Goal: Task Accomplishment & Management: Complete application form

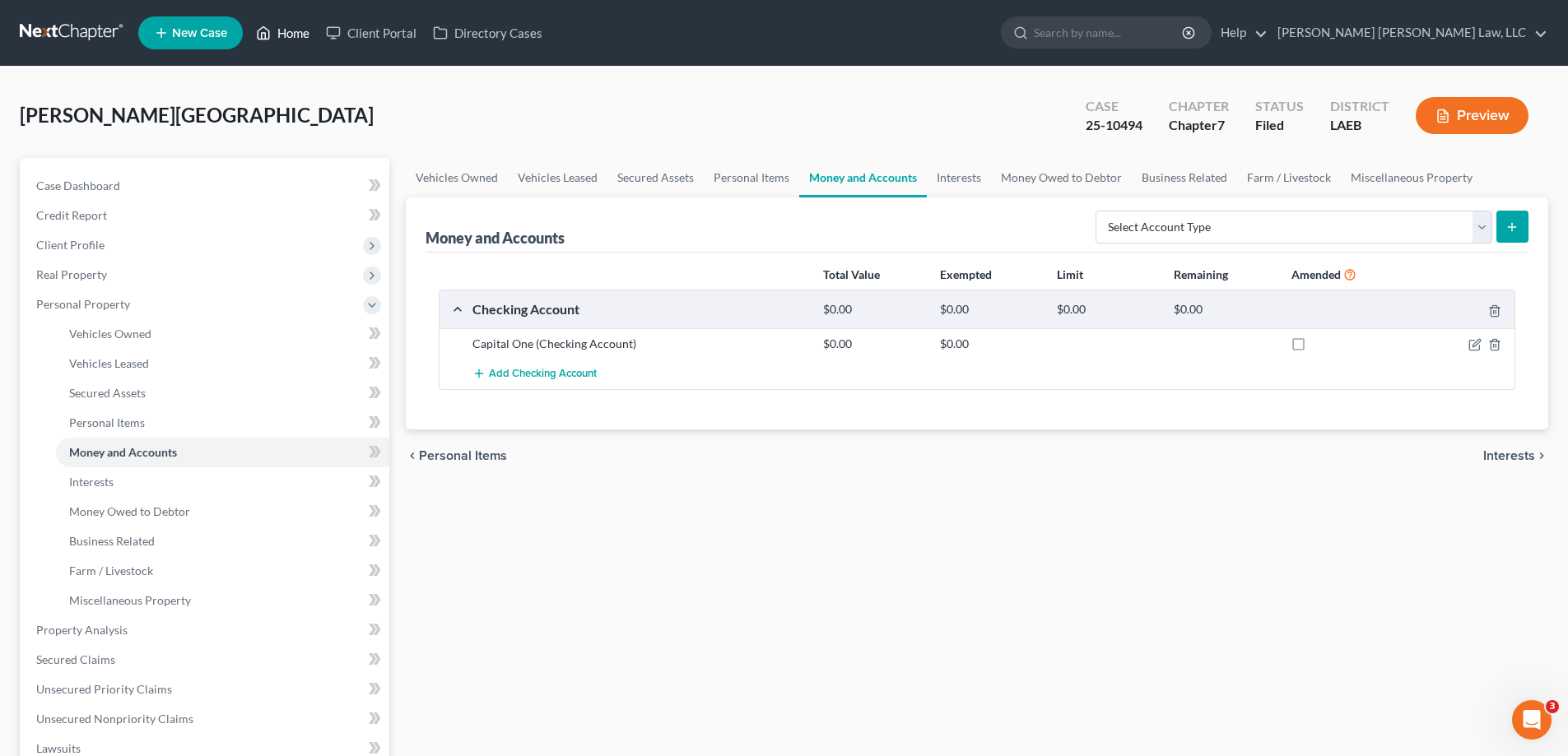
click at [293, 42] on link "Home" at bounding box center [283, 33] width 70 height 30
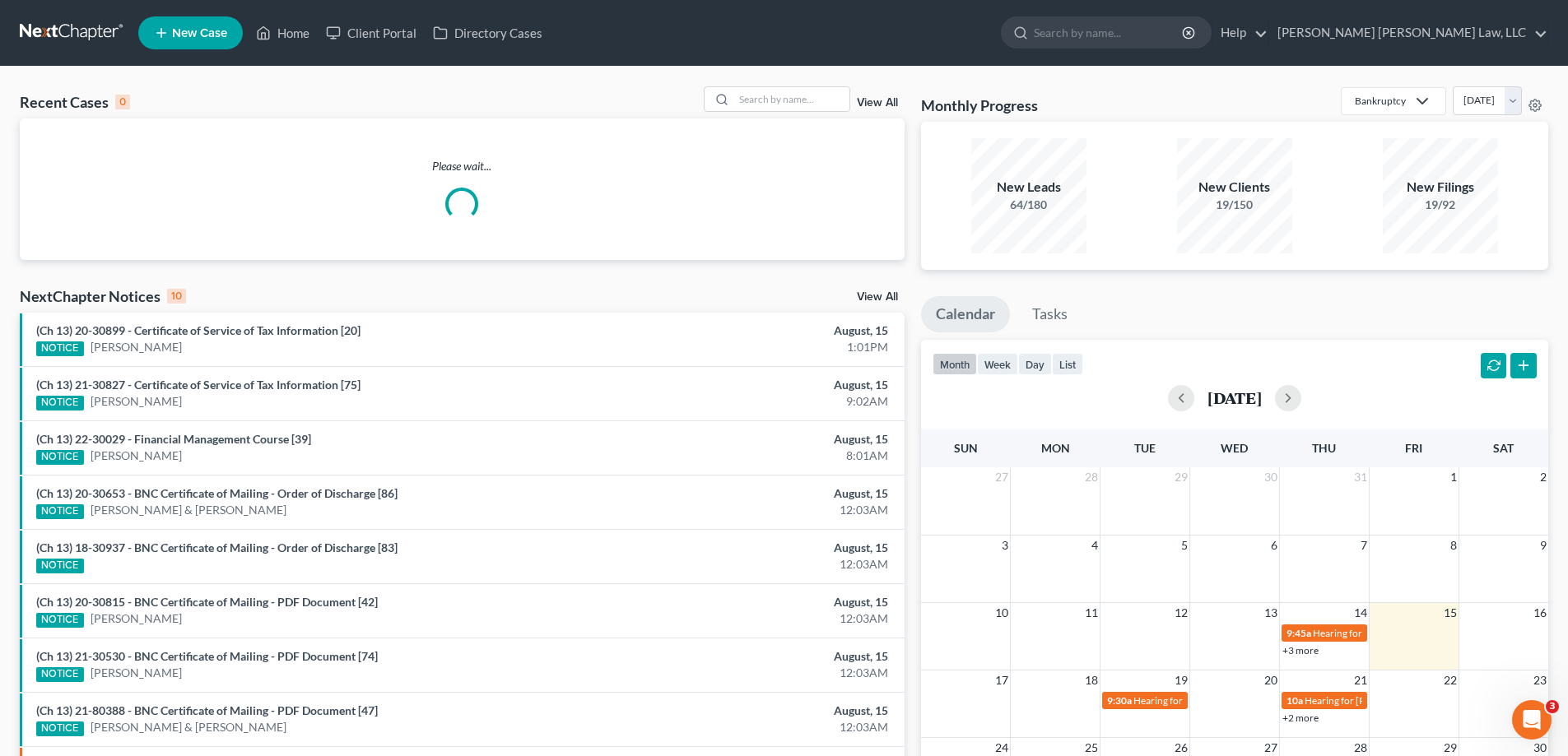
click at [896, 106] on link "View All" at bounding box center [877, 102] width 41 height 11
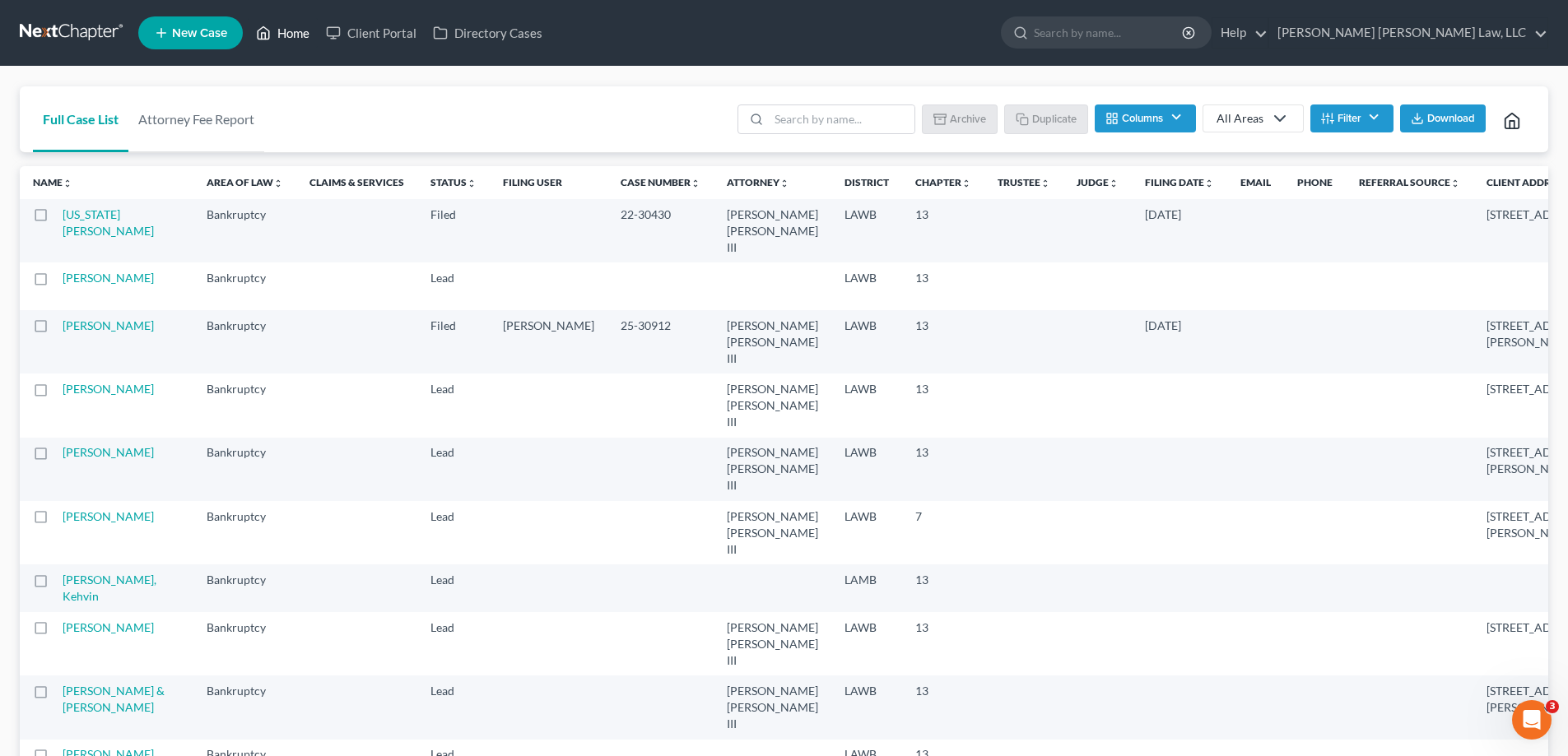
click at [283, 41] on link "Home" at bounding box center [283, 33] width 70 height 30
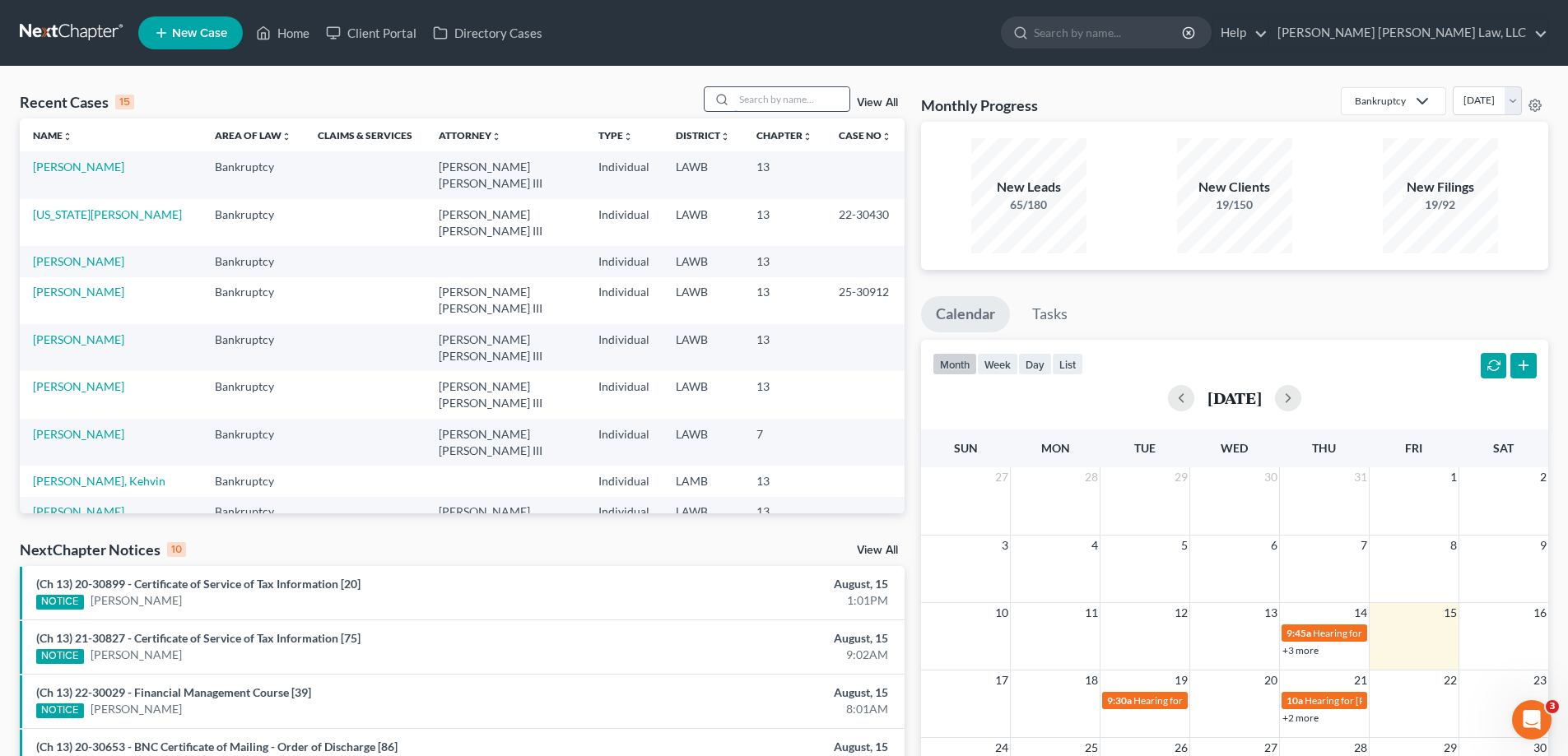
click at [753, 102] on input "search" at bounding box center [791, 99] width 116 height 23
type input "24-10672"
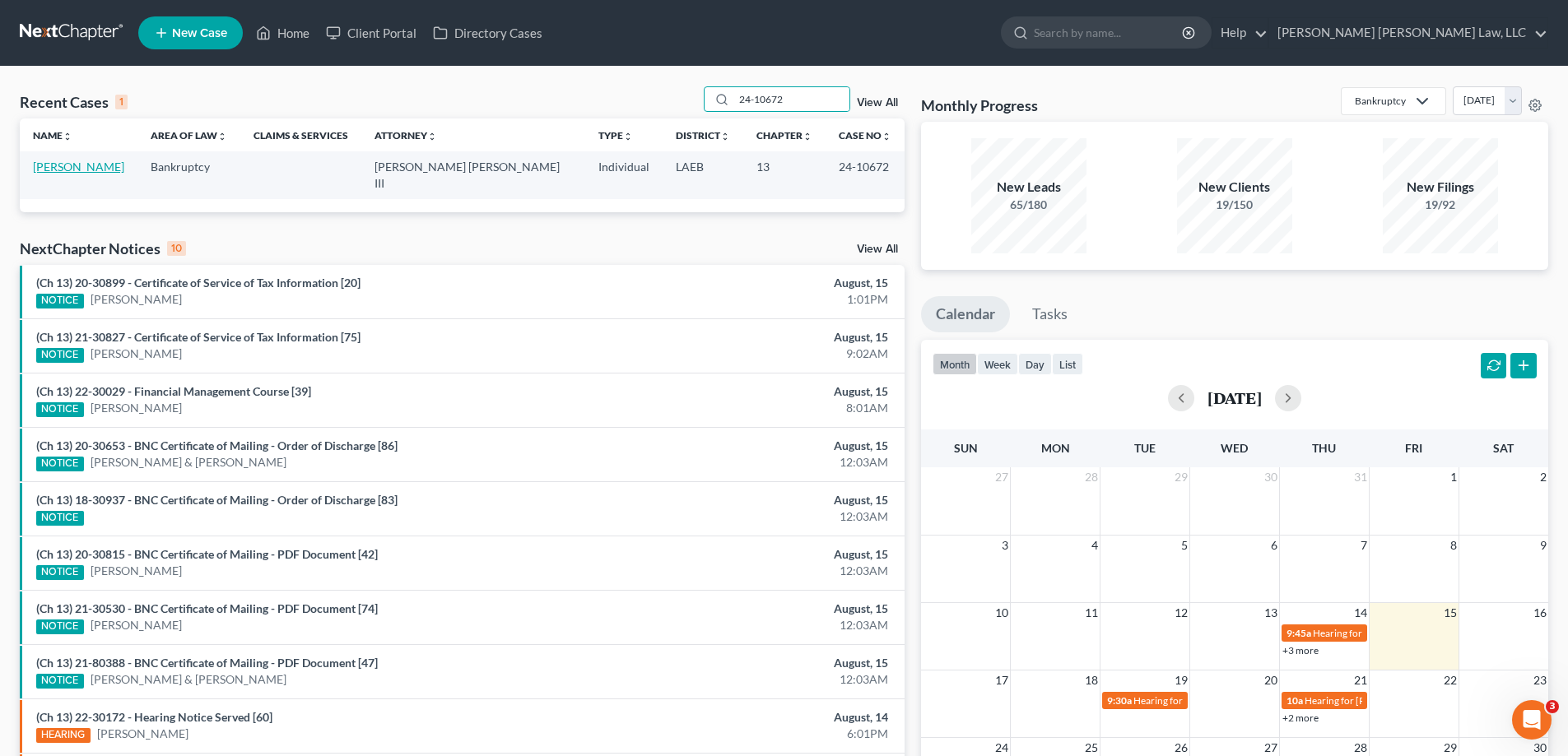
click at [101, 162] on link "[PERSON_NAME]" at bounding box center [78, 166] width 91 height 14
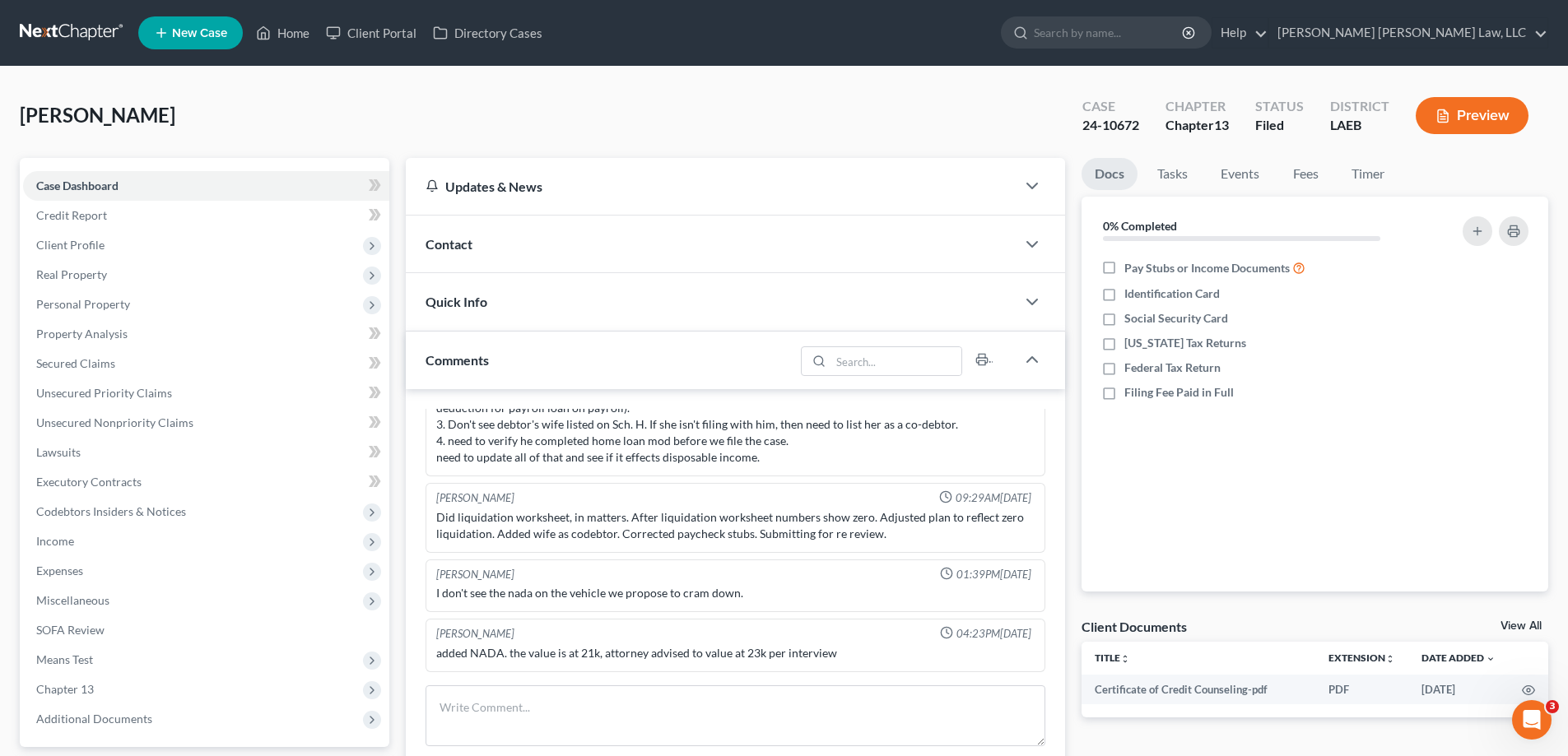
scroll to position [247, 0]
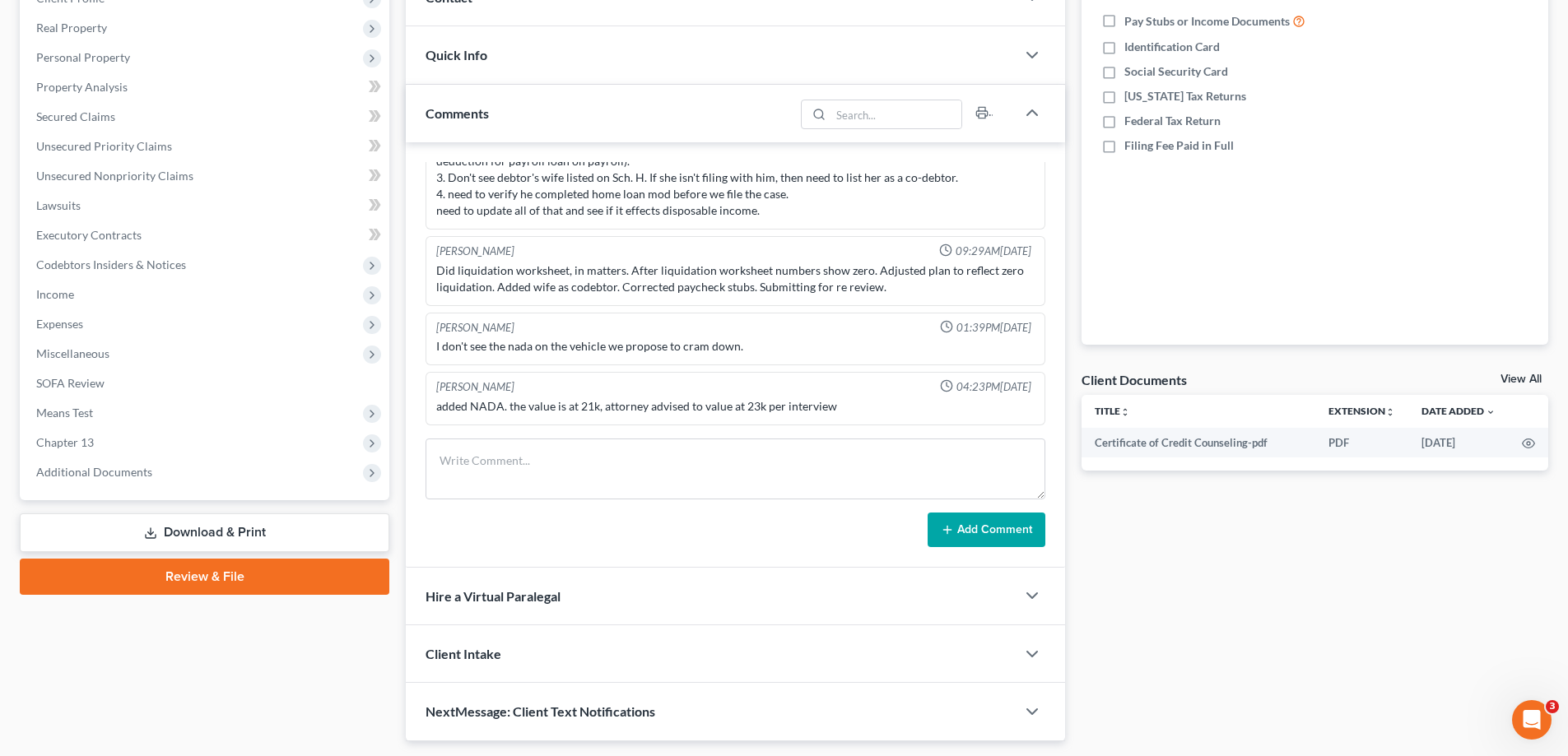
click at [85, 447] on span "Chapter 13" at bounding box center [65, 441] width 57 height 14
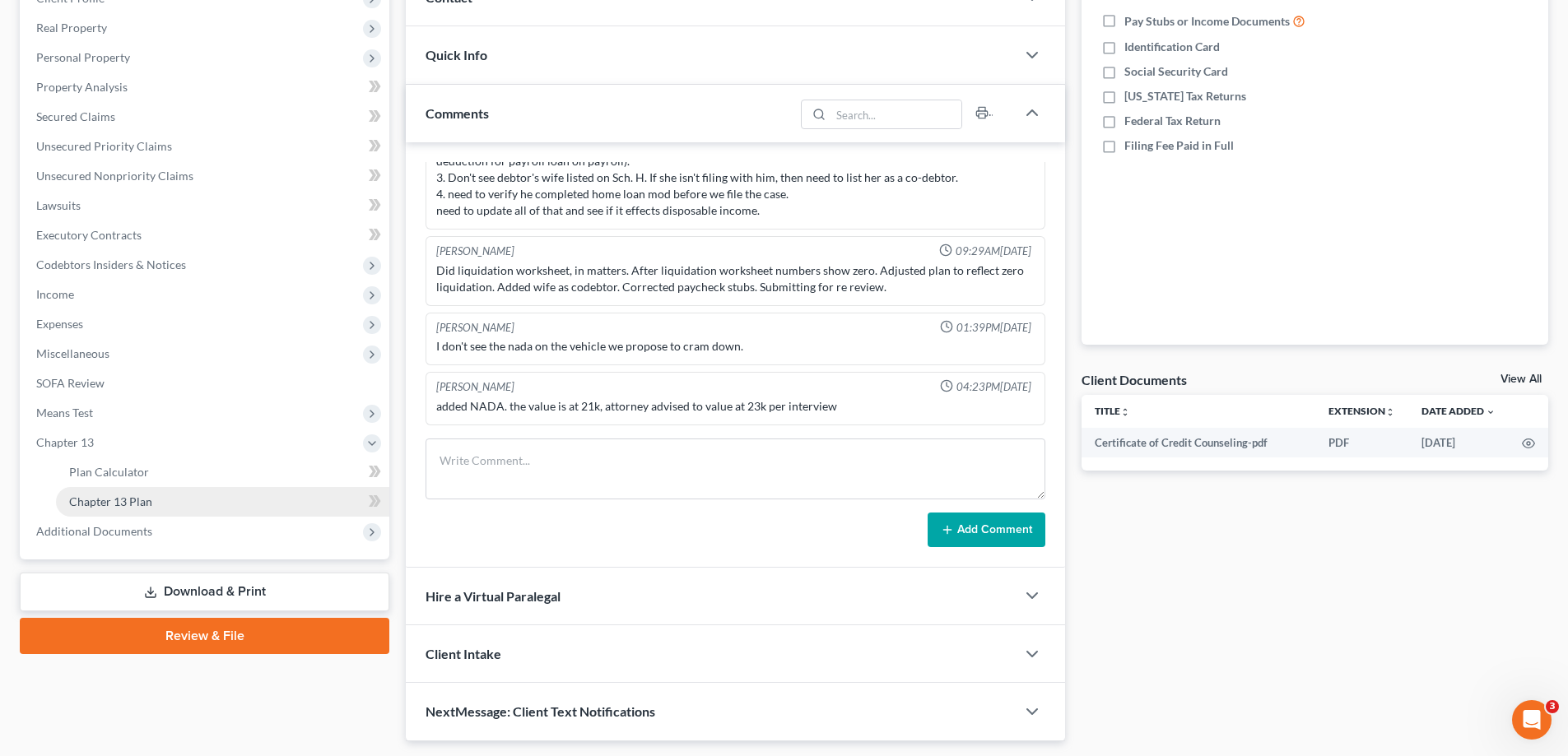
click at [120, 500] on span "Chapter 13 Plan" at bounding box center [111, 501] width 83 height 14
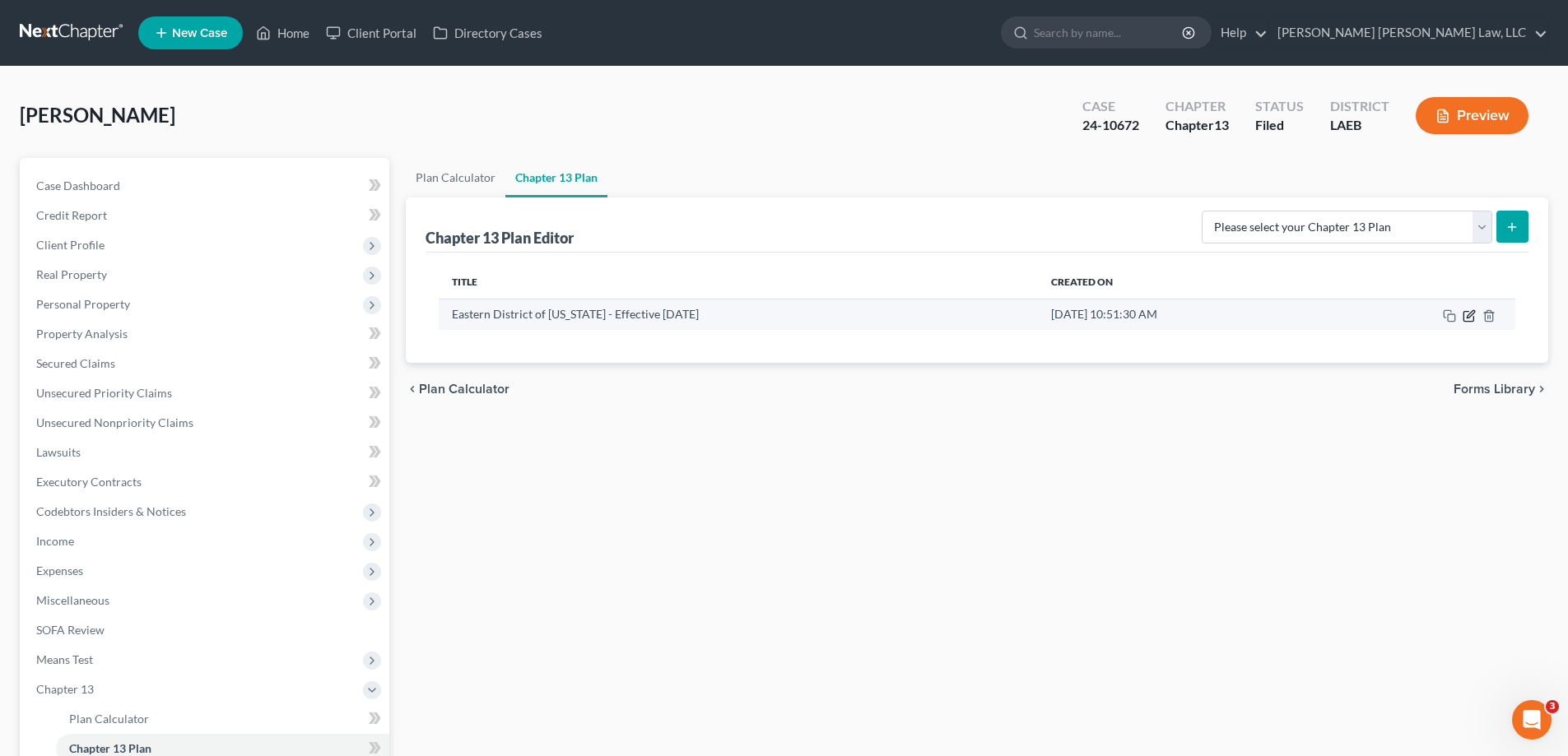
click at [1472, 314] on icon "button" at bounding box center [1470, 314] width 8 height 8
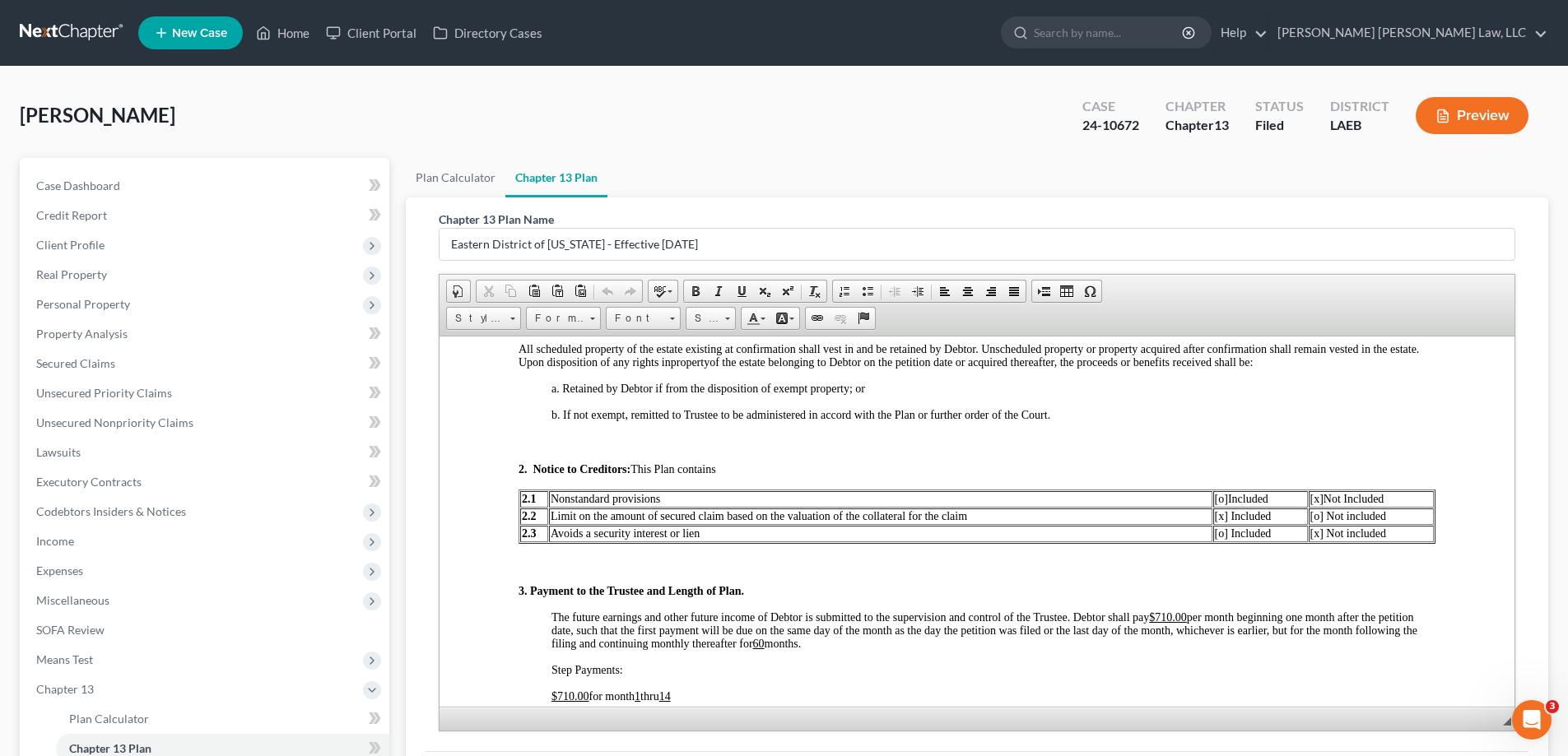
scroll to position [905, 0]
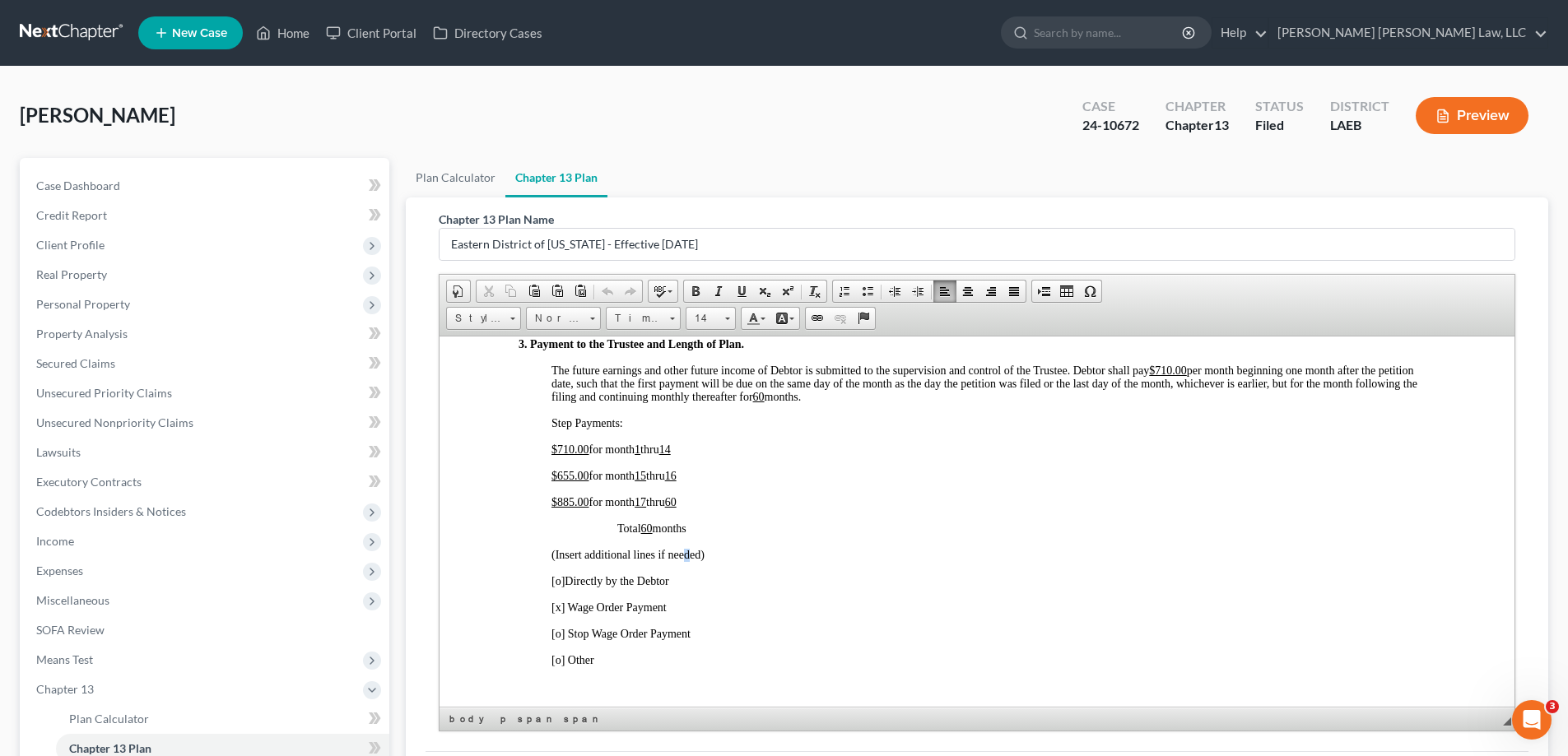
click at [687, 560] on span "(Insert additional lines if needed)" at bounding box center [628, 553] width 153 height 12
click at [676, 499] on u "60" at bounding box center [671, 501] width 11 height 12
click at [676, 507] on u "60" at bounding box center [671, 501] width 11 height 12
click at [676, 472] on u "16" at bounding box center [671, 474] width 11 height 12
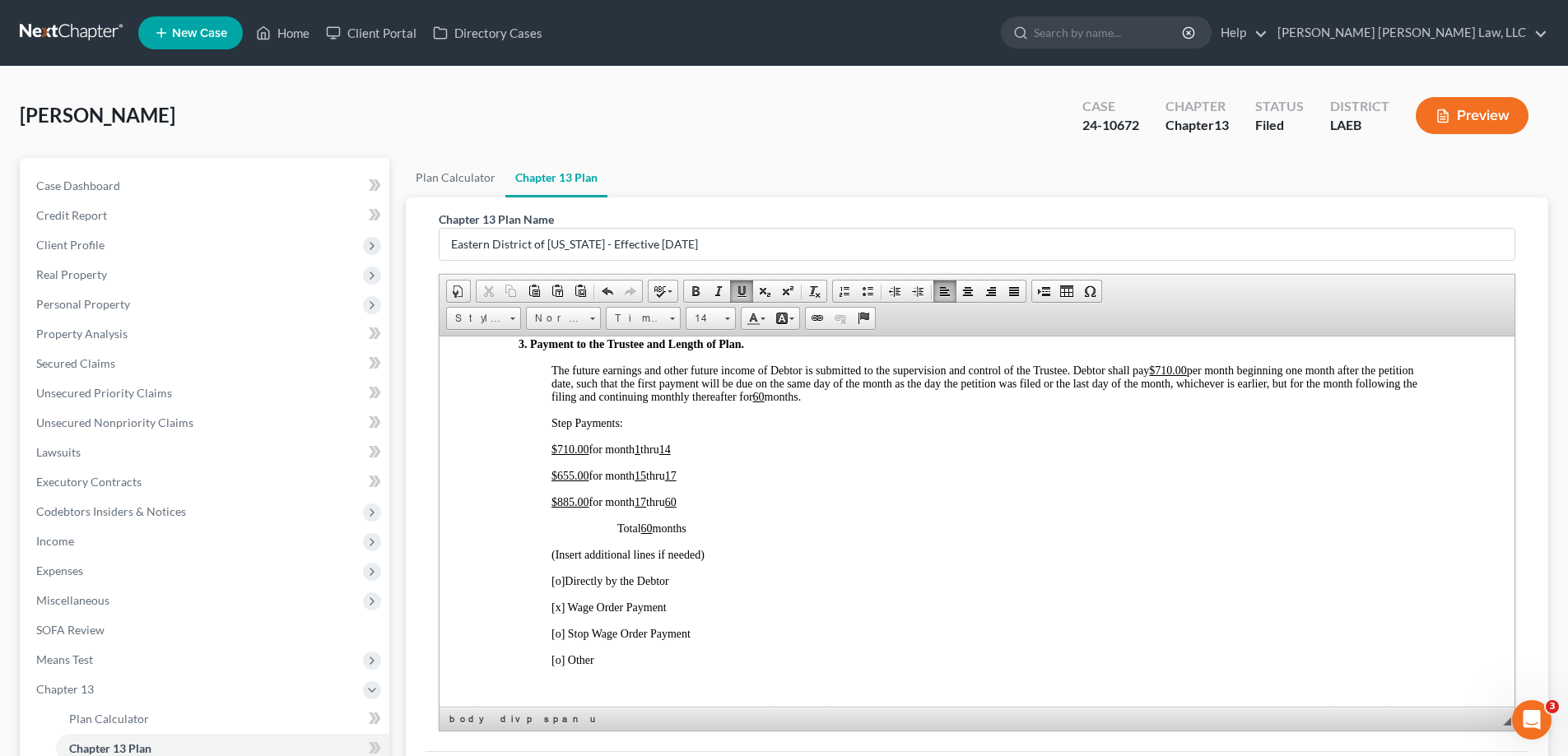
click at [646, 502] on u "17" at bounding box center [640, 501] width 11 height 12
drag, startPoint x: 555, startPoint y: 500, endPoint x: 571, endPoint y: 501, distance: 16.0
click at [571, 501] on u "$885.00" at bounding box center [570, 501] width 38 height 12
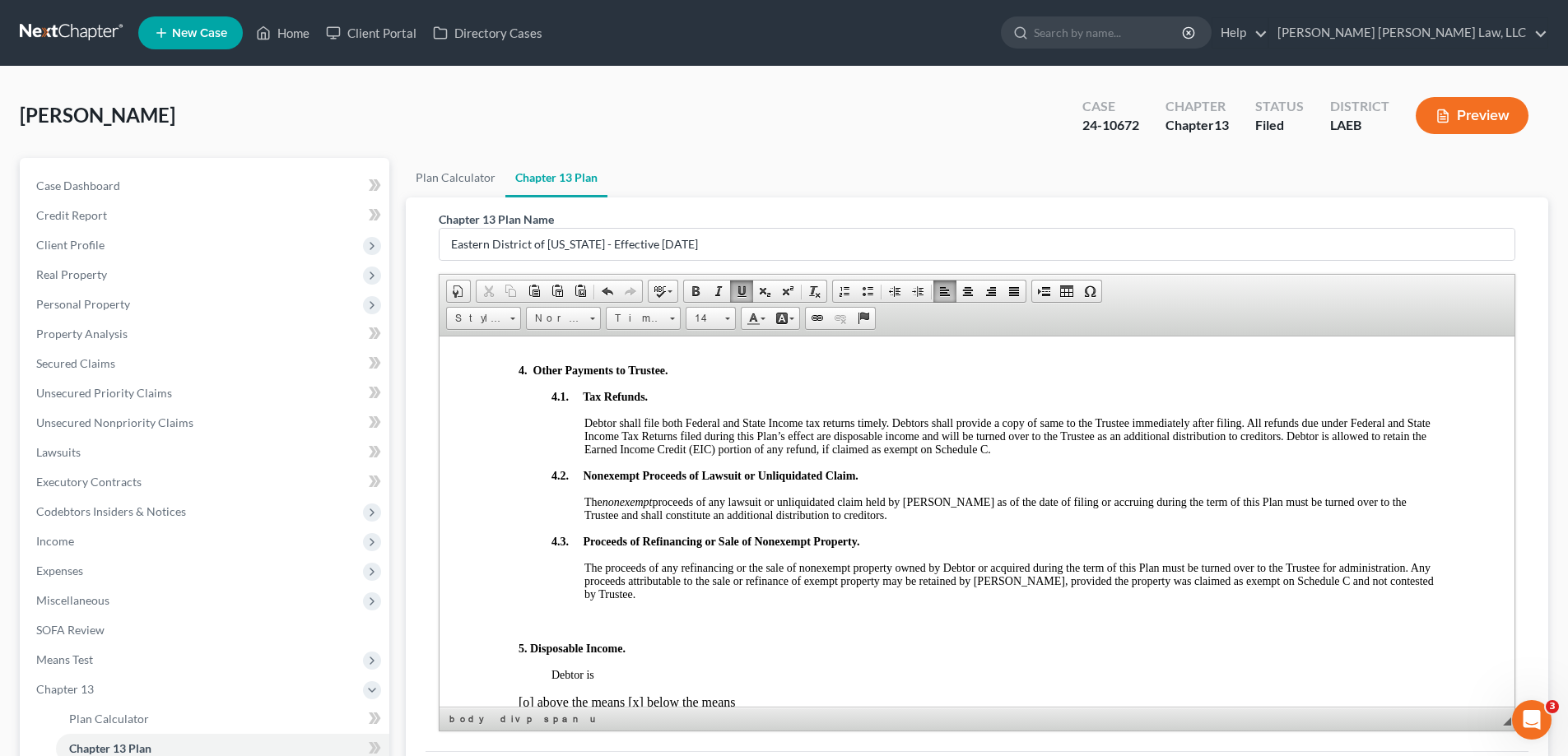
scroll to position [1728, 0]
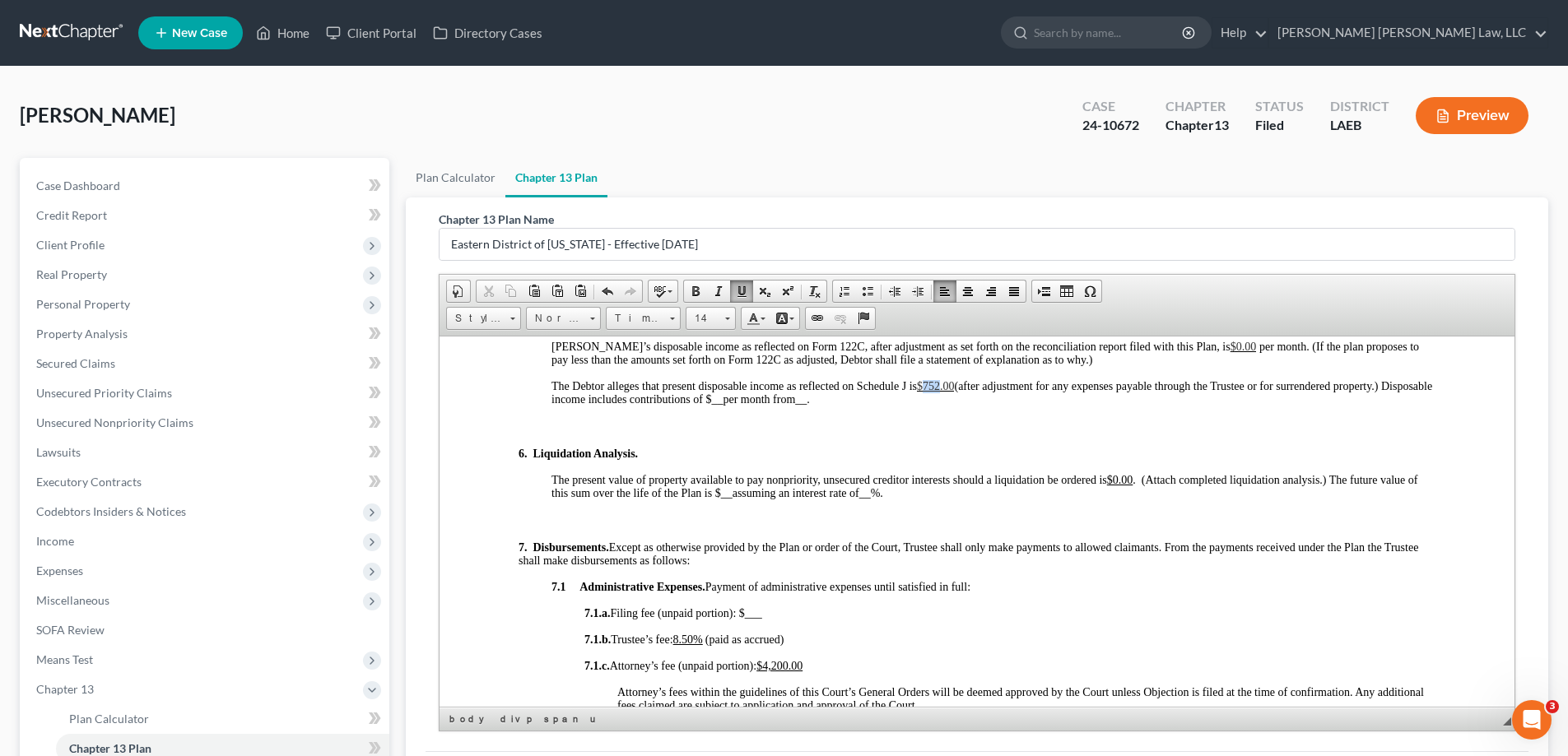
drag, startPoint x: 924, startPoint y: 383, endPoint x: 941, endPoint y: 383, distance: 17.0
click at [941, 383] on span "$752.00" at bounding box center [936, 385] width 38 height 12
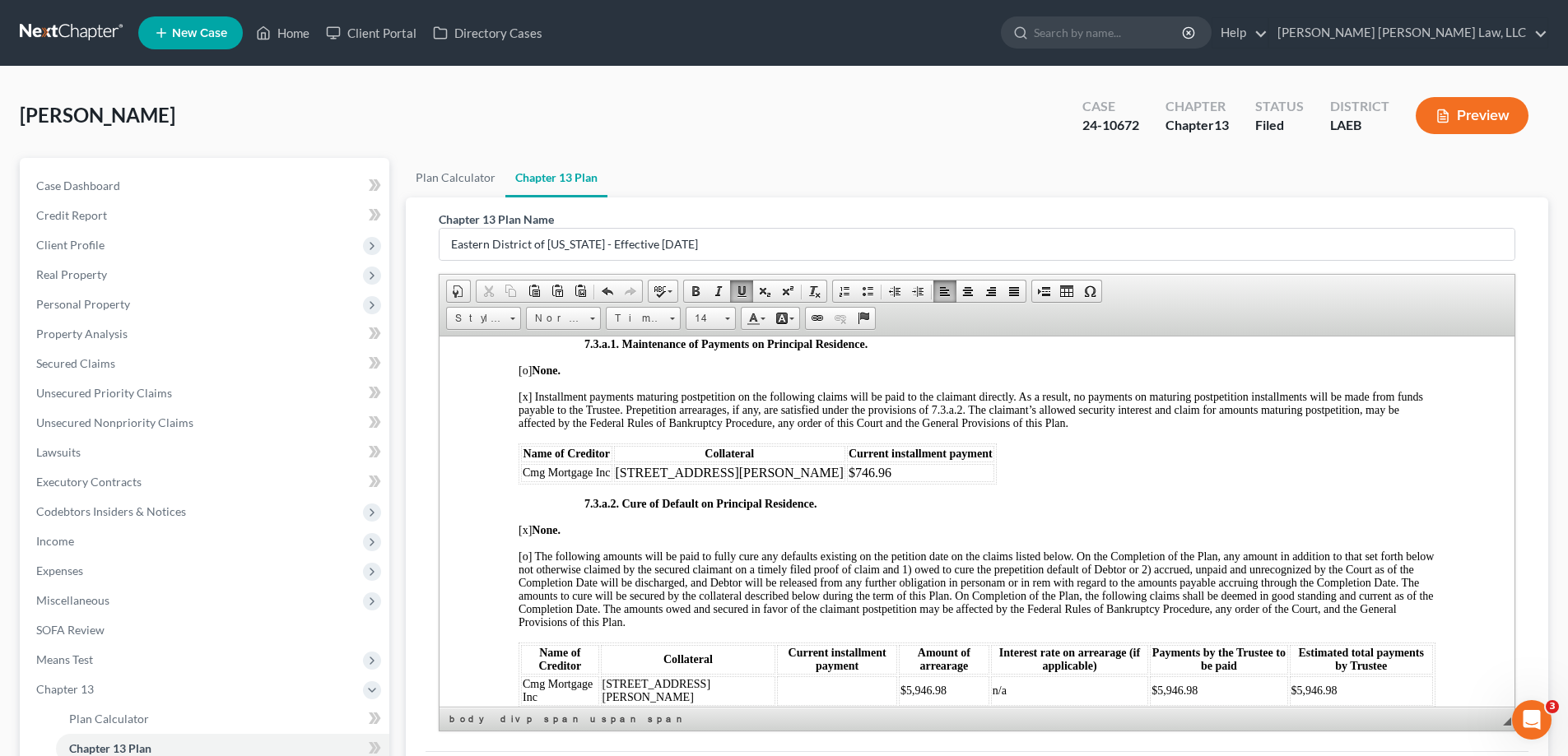
scroll to position [3538, 0]
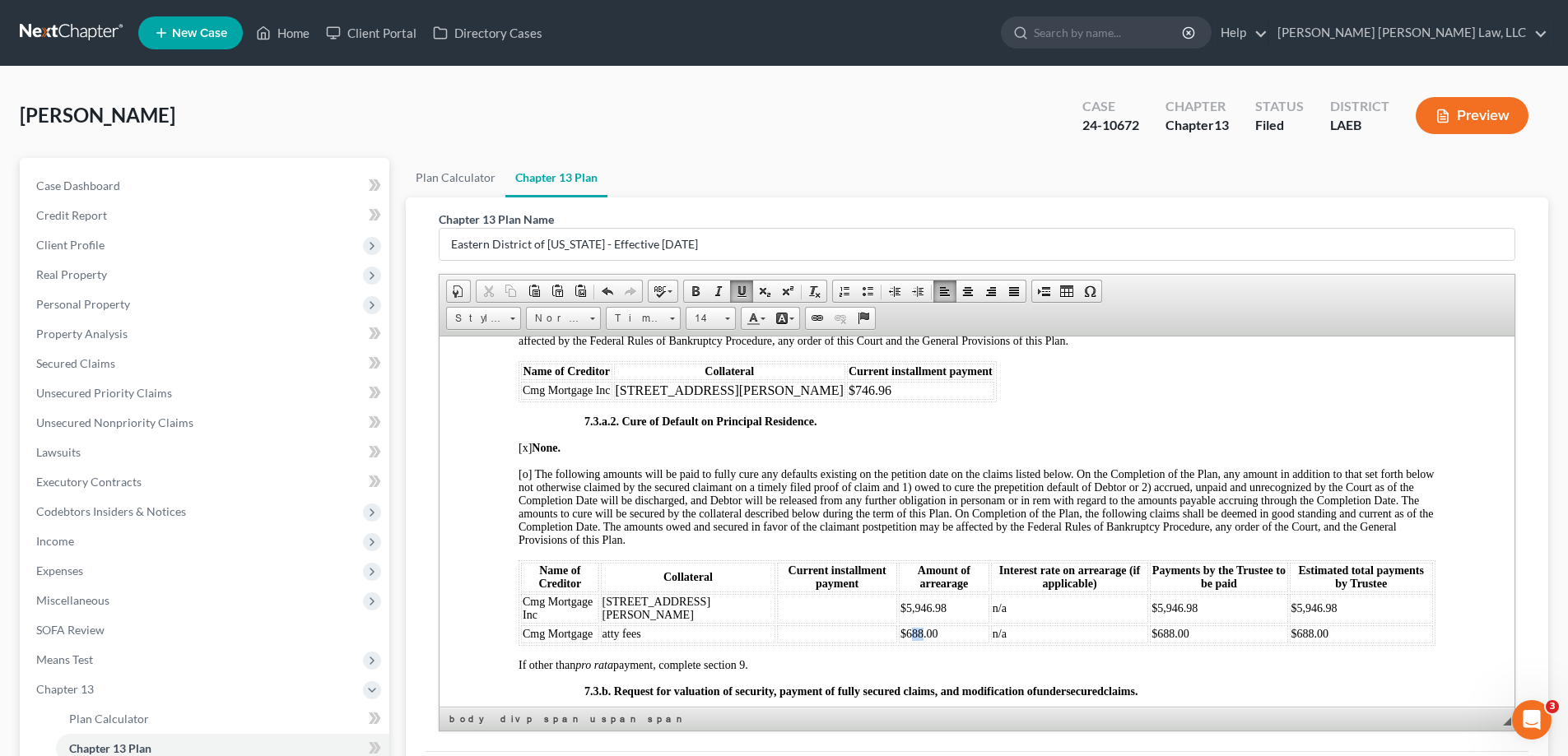
drag, startPoint x: 829, startPoint y: 642, endPoint x: 840, endPoint y: 643, distance: 11.0
click at [900, 640] on span "$688.00" at bounding box center [919, 632] width 38 height 12
drag, startPoint x: 1109, startPoint y: 645, endPoint x: 1123, endPoint y: 644, distance: 14.0
click at [1151, 640] on span "$688.00" at bounding box center [1170, 632] width 38 height 12
drag, startPoint x: 1266, startPoint y: 646, endPoint x: 1281, endPoint y: 646, distance: 15.0
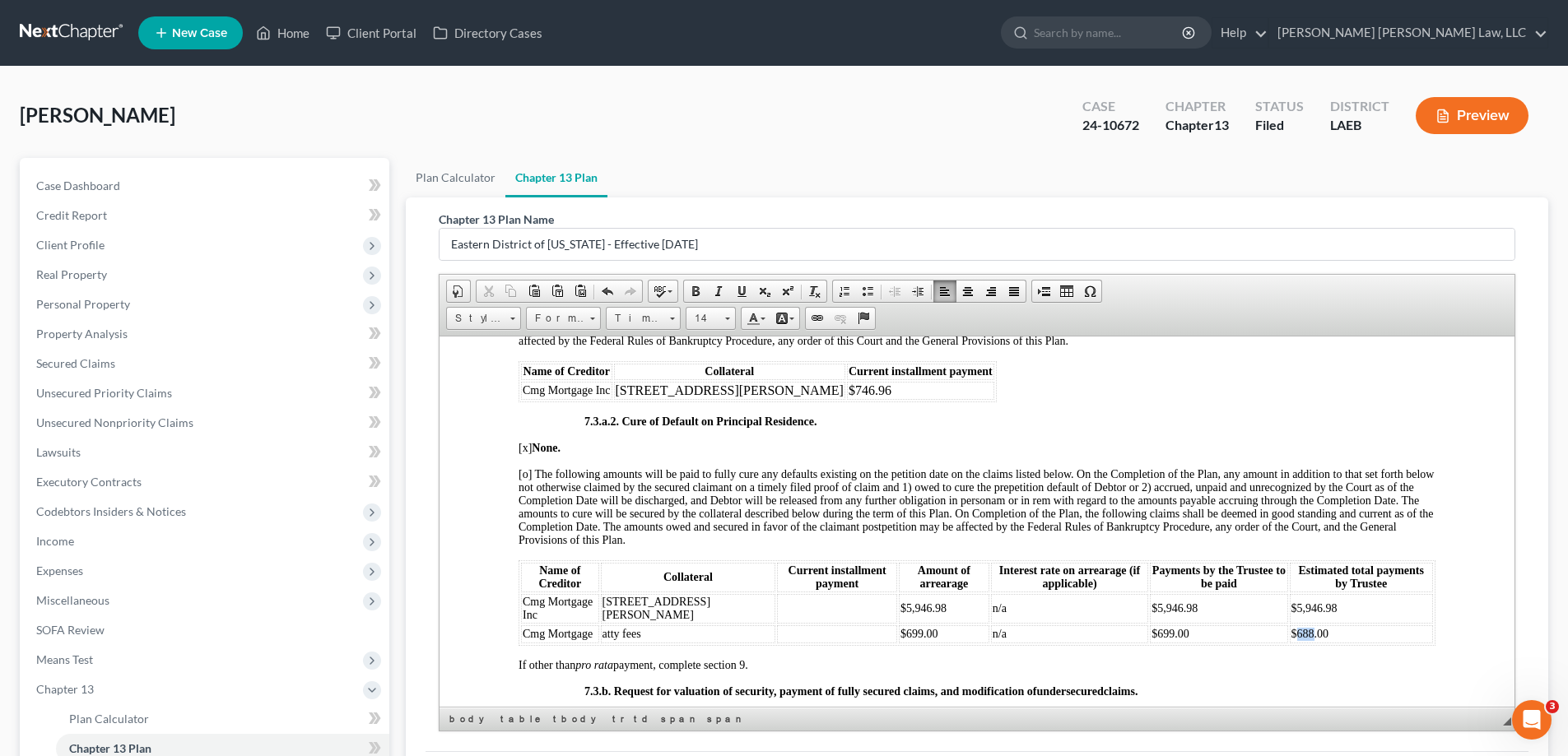
click at [1291, 640] on span "$688.00" at bounding box center [1310, 632] width 38 height 12
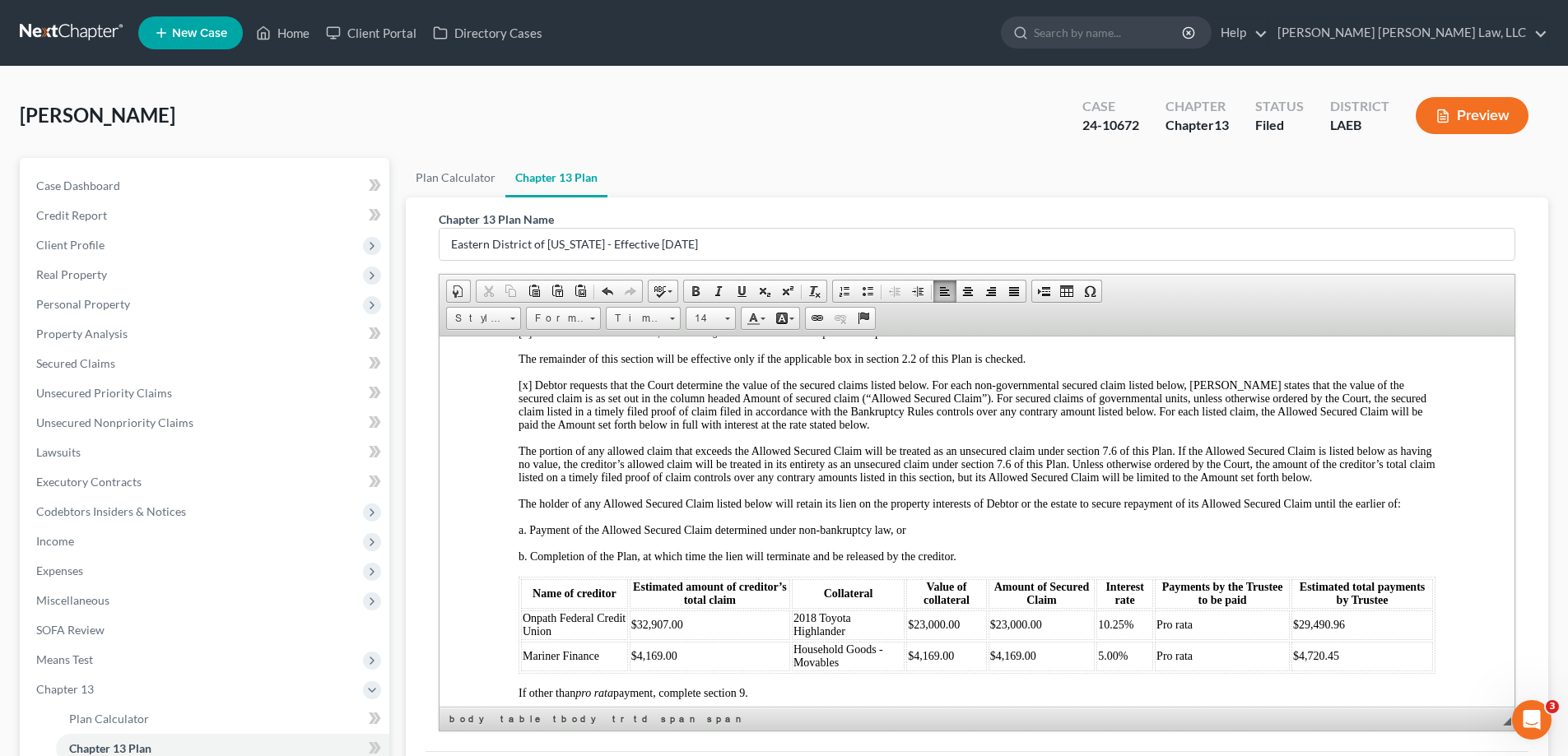
scroll to position [3619, 0]
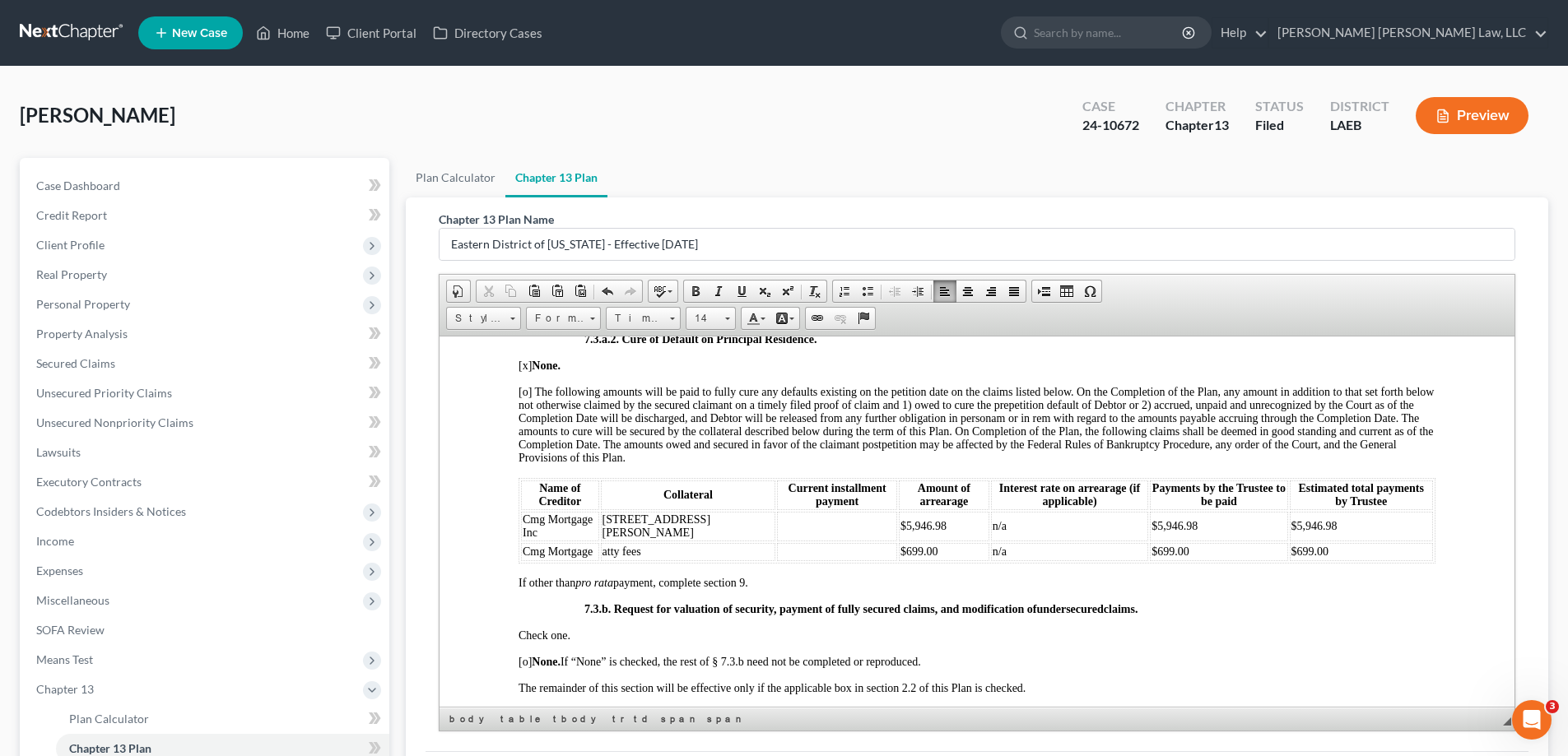
click at [660, 541] on td "[STREET_ADDRESS][PERSON_NAME]" at bounding box center [688, 526] width 176 height 30
drag, startPoint x: 823, startPoint y: 538, endPoint x: 865, endPoint y: 541, distance: 42.1
click at [900, 532] on span "$5,946.98" at bounding box center [923, 525] width 46 height 12
drag, startPoint x: 893, startPoint y: 548, endPoint x: 860, endPoint y: 543, distance: 33.4
click at [899, 541] on td "$5,946.98" at bounding box center [944, 526] width 90 height 30
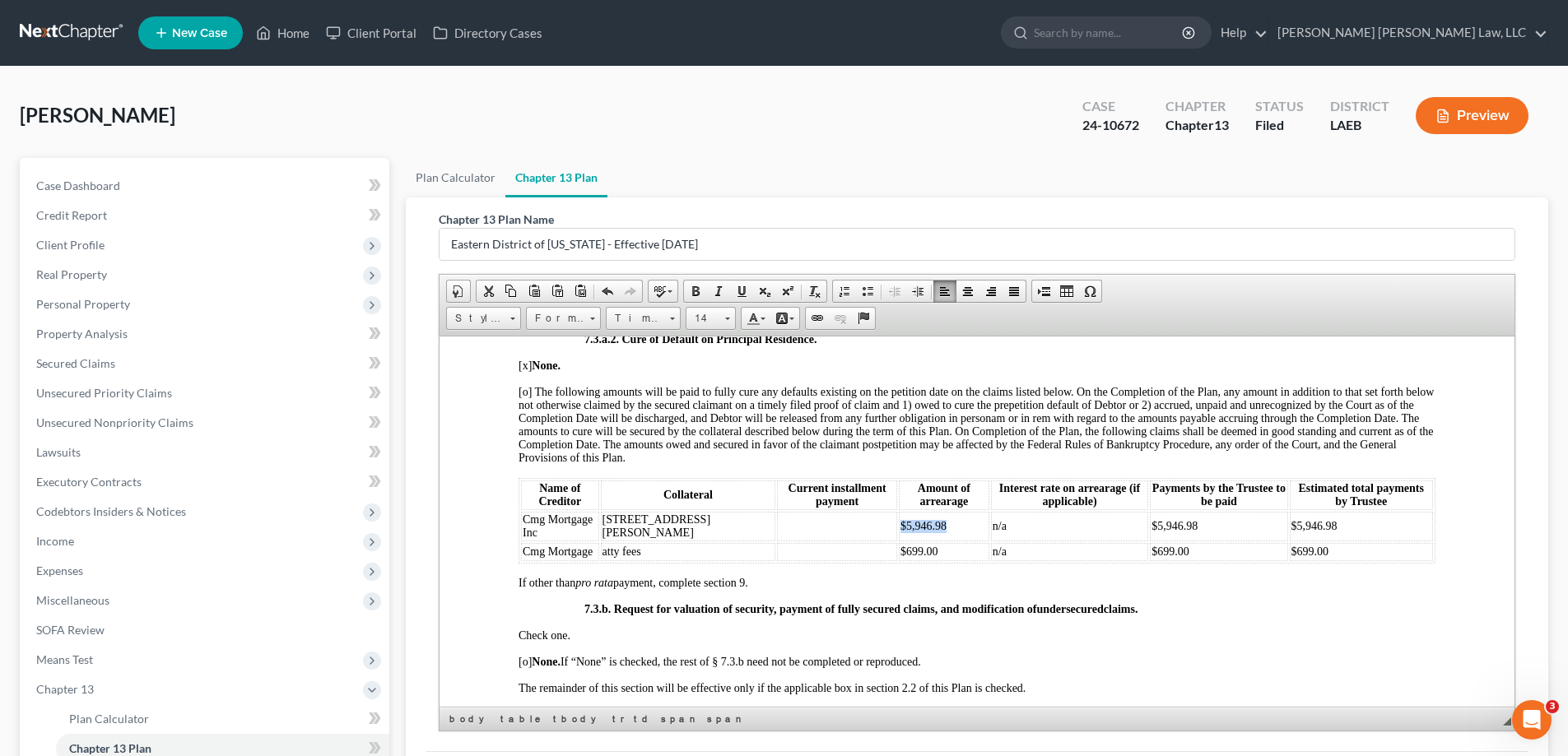
drag, startPoint x: 867, startPoint y: 545, endPoint x: 846, endPoint y: 538, distance: 22.1
click at [899, 541] on td "$5,946.98" at bounding box center [944, 526] width 90 height 30
drag, startPoint x: 826, startPoint y: 537, endPoint x: 866, endPoint y: 539, distance: 40.0
click at [899, 539] on td "$5,946.98" at bounding box center [944, 526] width 90 height 30
drag, startPoint x: 885, startPoint y: 541, endPoint x: 862, endPoint y: 542, distance: 23.0
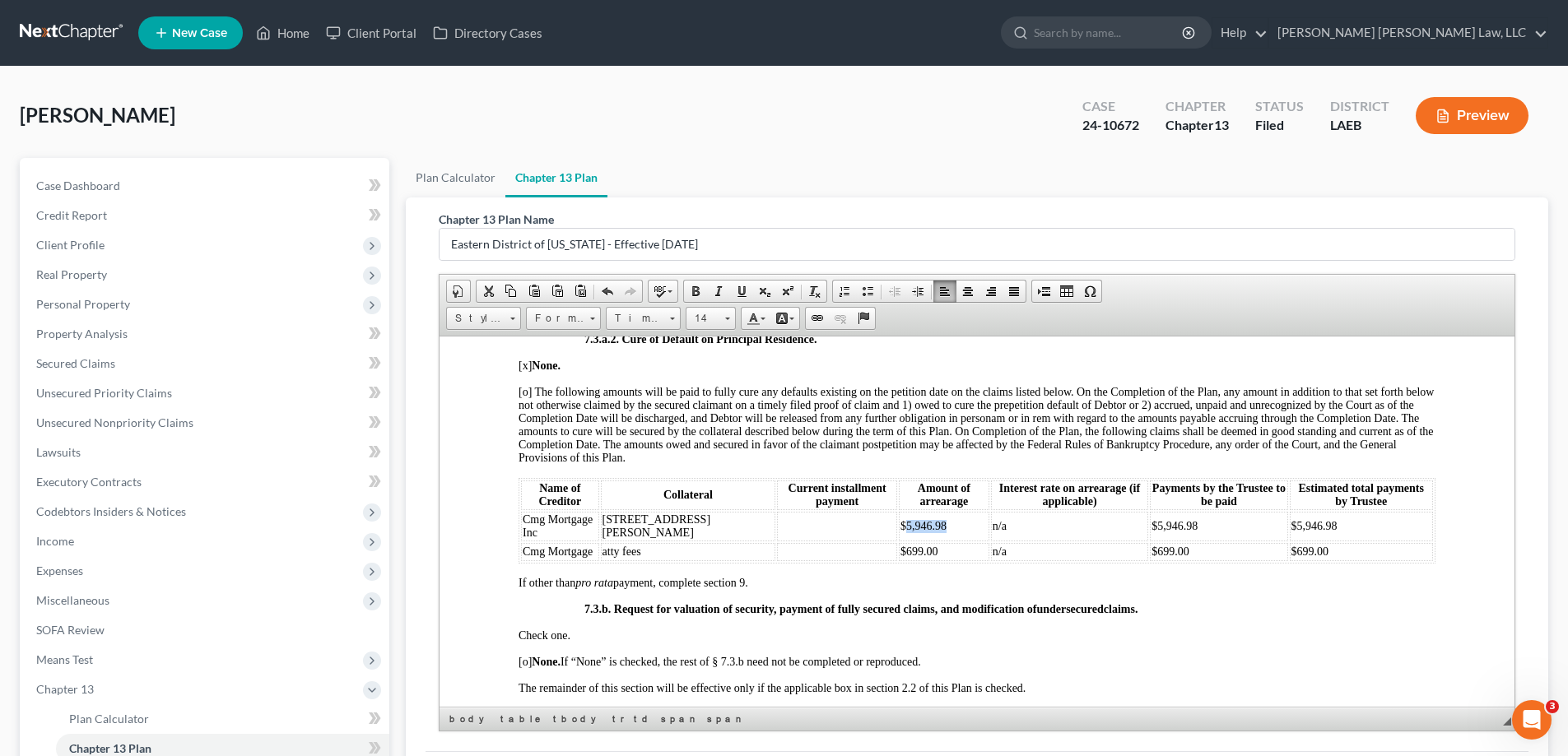
click at [899, 541] on td "$5,946.98" at bounding box center [944, 526] width 90 height 30
drag, startPoint x: 826, startPoint y: 535, endPoint x: 866, endPoint y: 536, distance: 40.0
click at [899, 536] on td "$5,946.98" at bounding box center [944, 526] width 90 height 30
drag, startPoint x: 1107, startPoint y: 538, endPoint x: 1168, endPoint y: 533, distance: 61.2
click at [1168, 533] on td "$5,946.98" at bounding box center [1219, 526] width 137 height 30
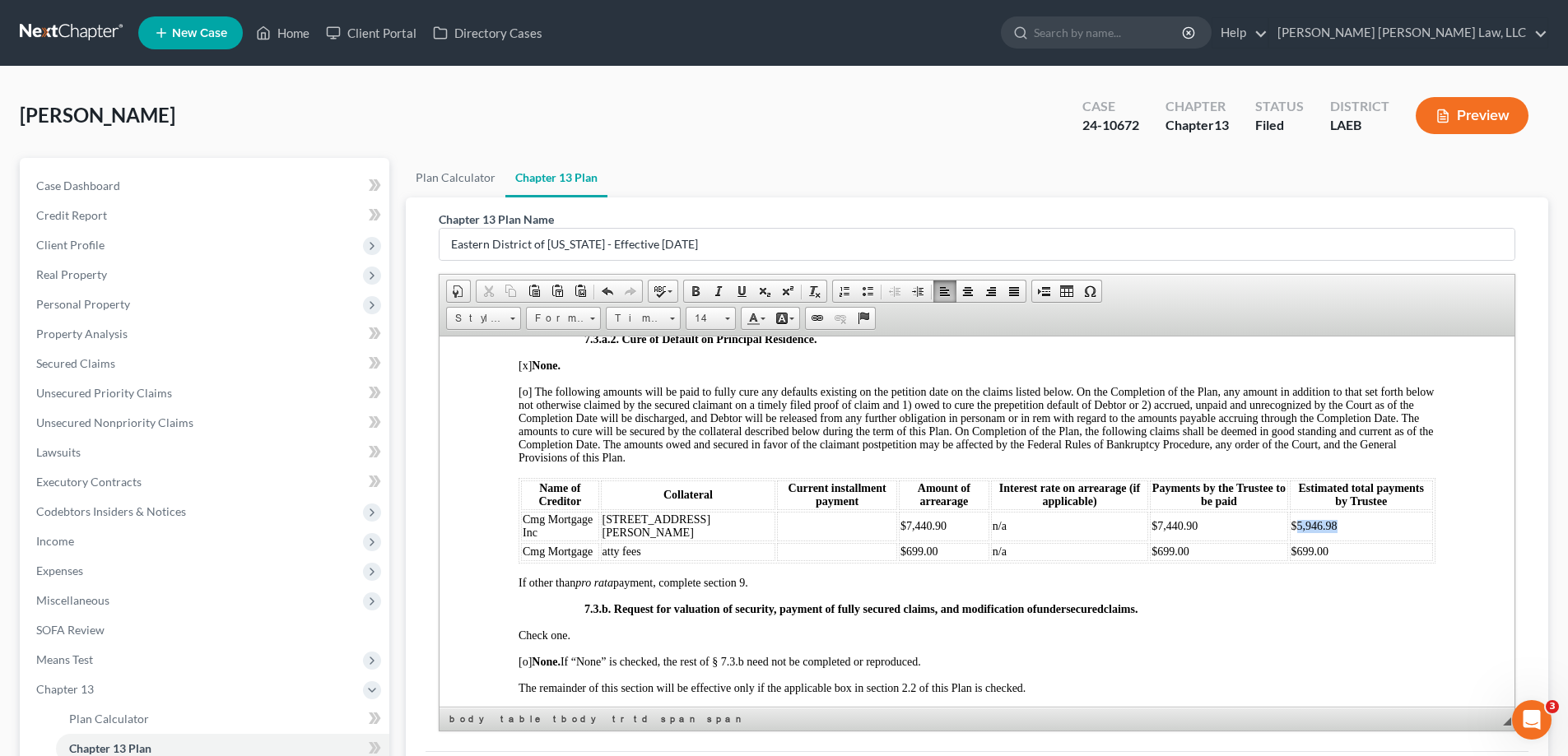
drag, startPoint x: 1265, startPoint y: 533, endPoint x: 1325, endPoint y: 532, distance: 60.0
click at [1325, 532] on td "$5,946.98" at bounding box center [1361, 526] width 144 height 30
click at [666, 541] on td "[STREET_ADDRESS][PERSON_NAME]" at bounding box center [688, 526] width 176 height 30
click at [777, 540] on td at bounding box center [837, 526] width 120 height 30
click at [899, 538] on td "$7,440.90" at bounding box center [944, 526] width 90 height 30
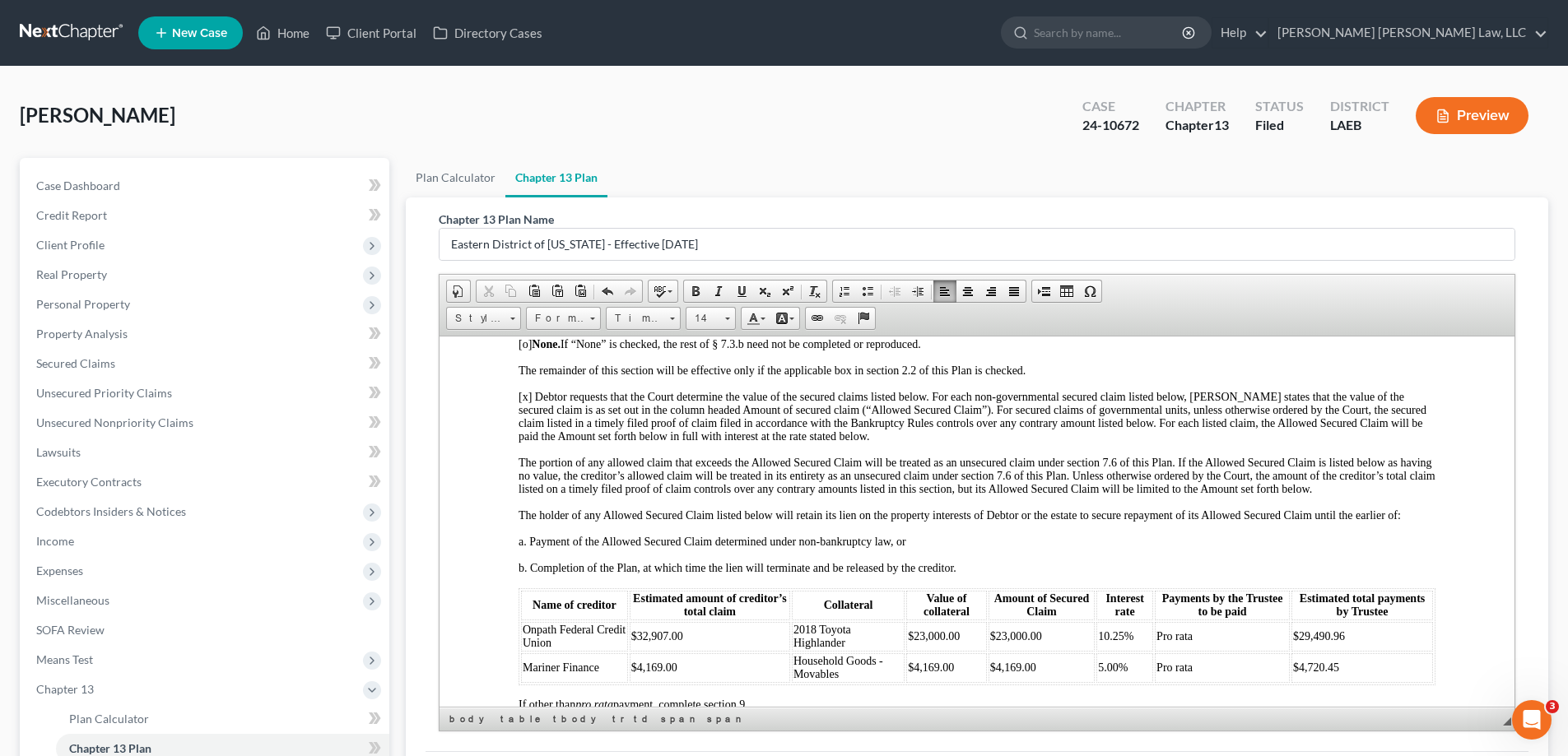
scroll to position [4031, 0]
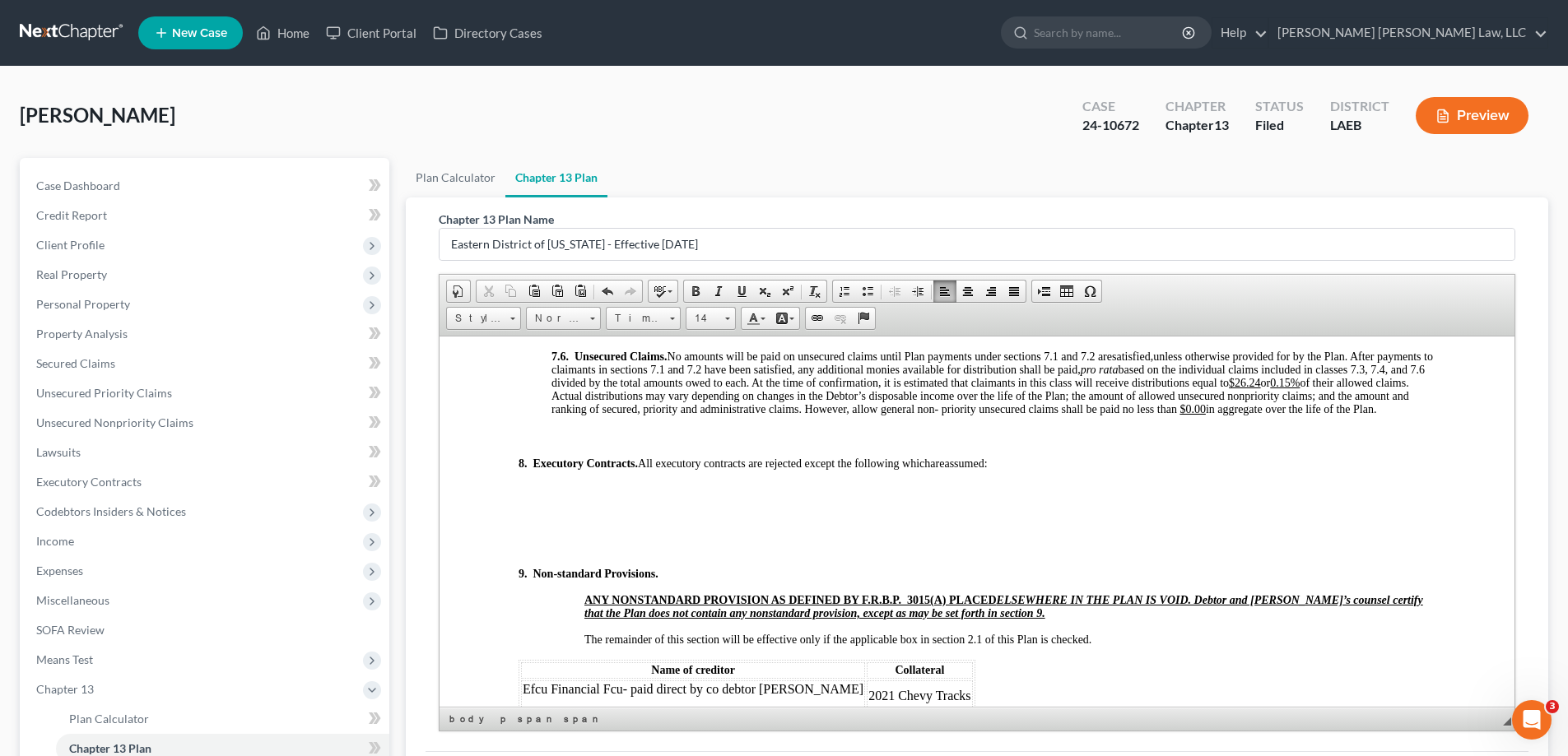
scroll to position [5759, 0]
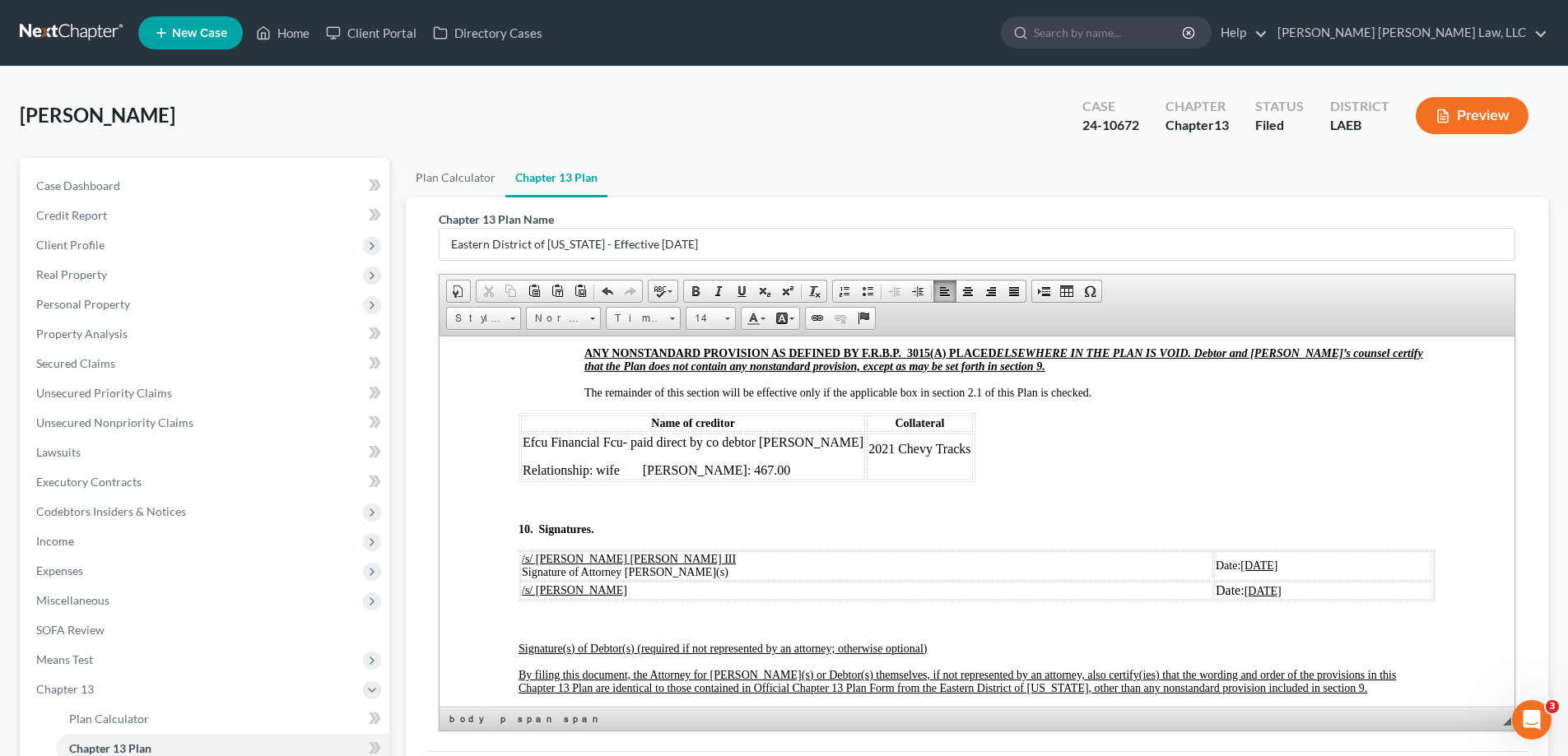
drag, startPoint x: 1121, startPoint y: 578, endPoint x: 1199, endPoint y: 578, distance: 78.0
click at [1214, 578] on td "Date: [DATE]" at bounding box center [1324, 565] width 220 height 30
drag, startPoint x: 1125, startPoint y: 603, endPoint x: 1178, endPoint y: 602, distance: 53.0
click at [1214, 599] on td "Date: [DATE]" at bounding box center [1324, 589] width 220 height 18
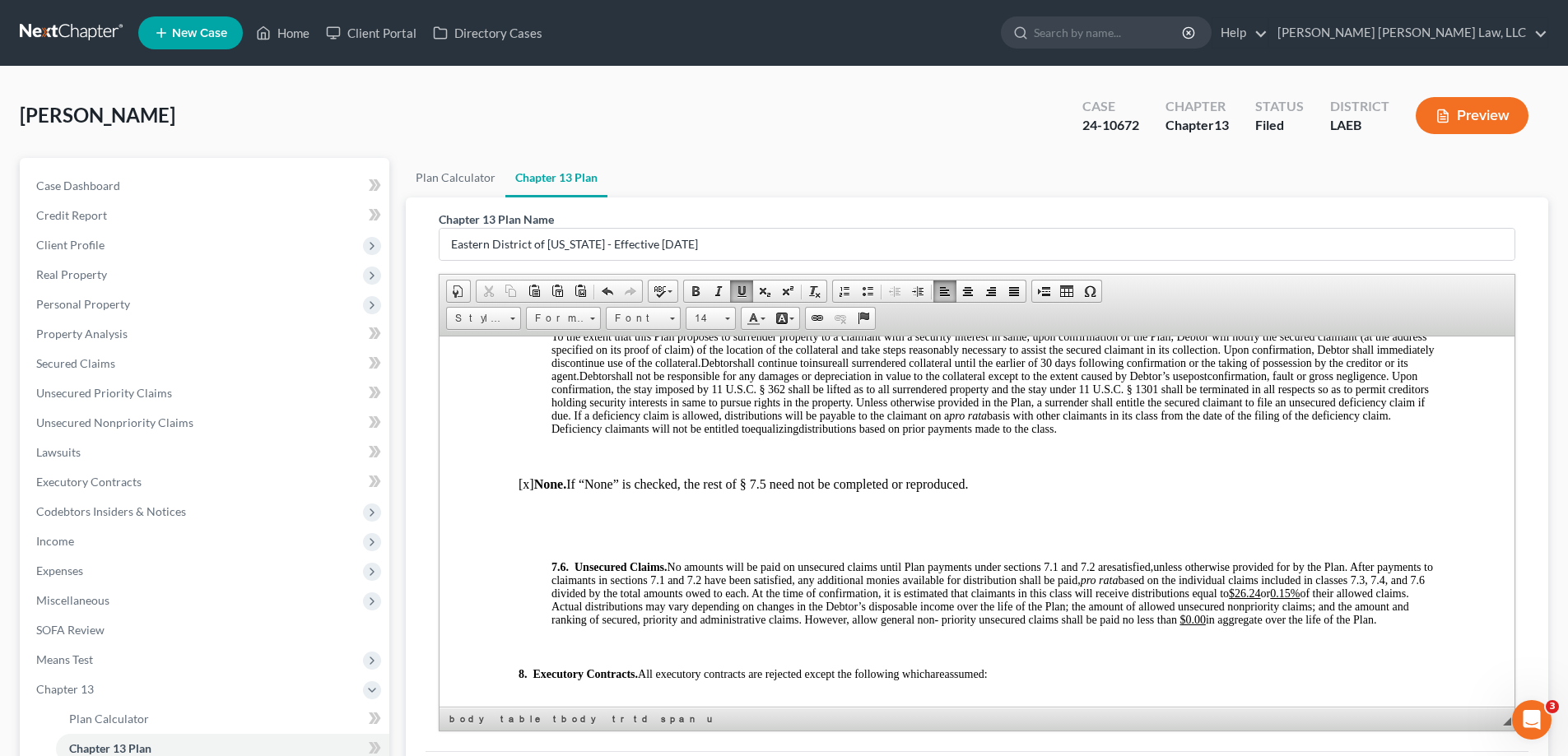
scroll to position [5347, 0]
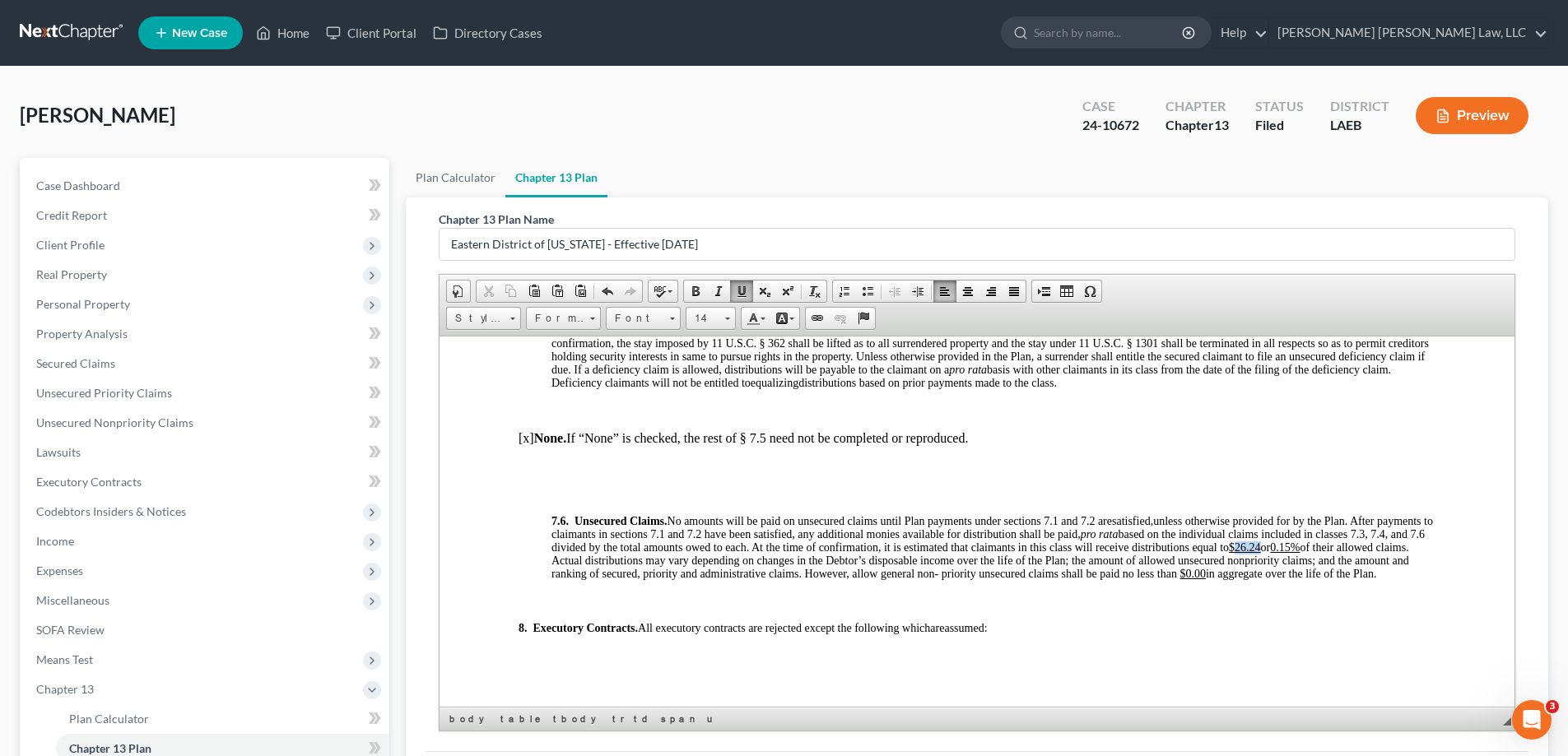
drag, startPoint x: 1313, startPoint y: 548, endPoint x: 1338, endPoint y: 549, distance: 25.0
click at [1261, 549] on u "$26.24" at bounding box center [1245, 547] width 32 height 12
click at [1299, 548] on u "0.15%" at bounding box center [1285, 547] width 30 height 12
drag, startPoint x: 1364, startPoint y: 548, endPoint x: 1375, endPoint y: 548, distance: 11.0
click at [1299, 548] on u "0.15%" at bounding box center [1285, 547] width 30 height 12
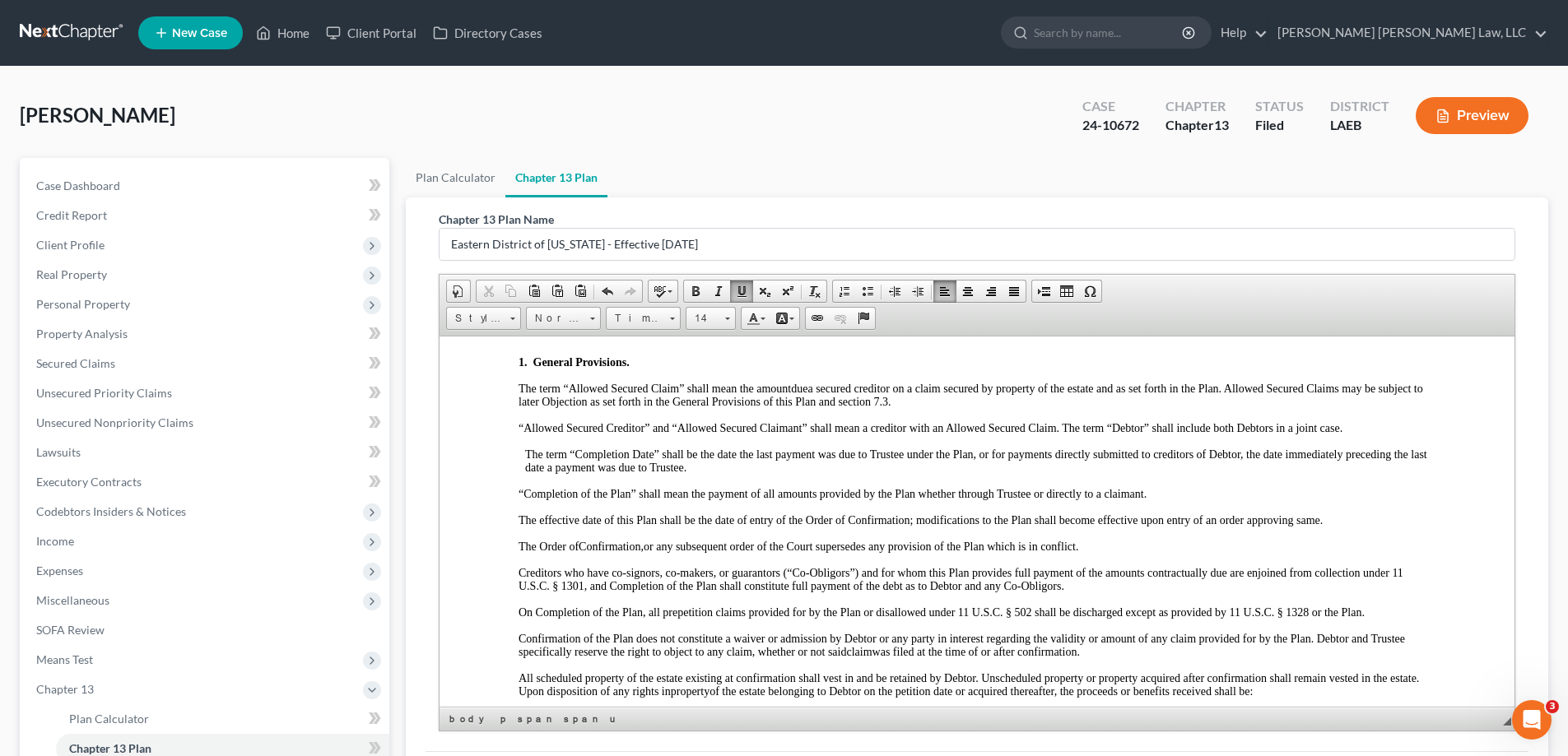
scroll to position [0, 0]
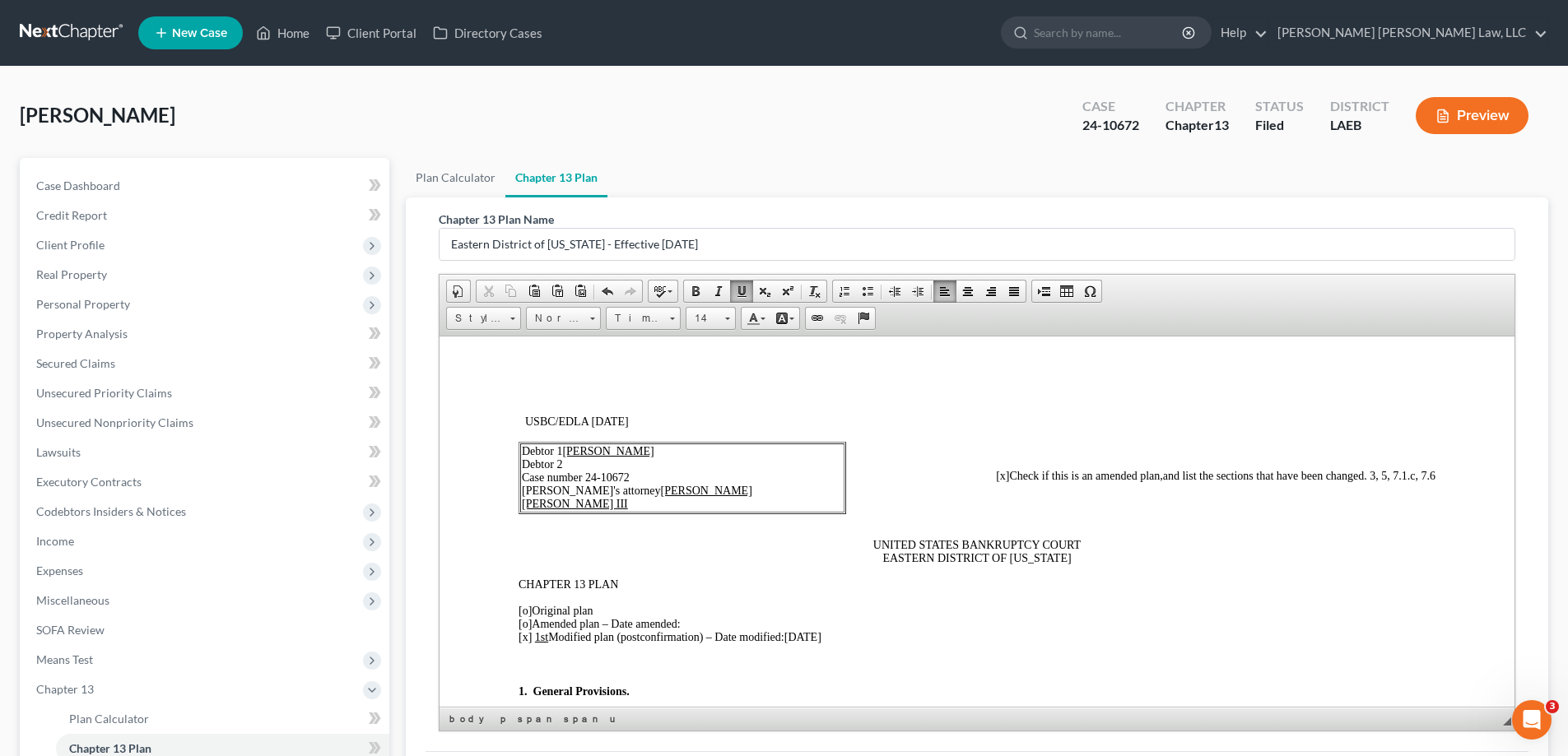
click at [1405, 477] on span "and list the sections that have been changed. 3, 5, 7.1.c, 7.6" at bounding box center [1299, 474] width 272 height 12
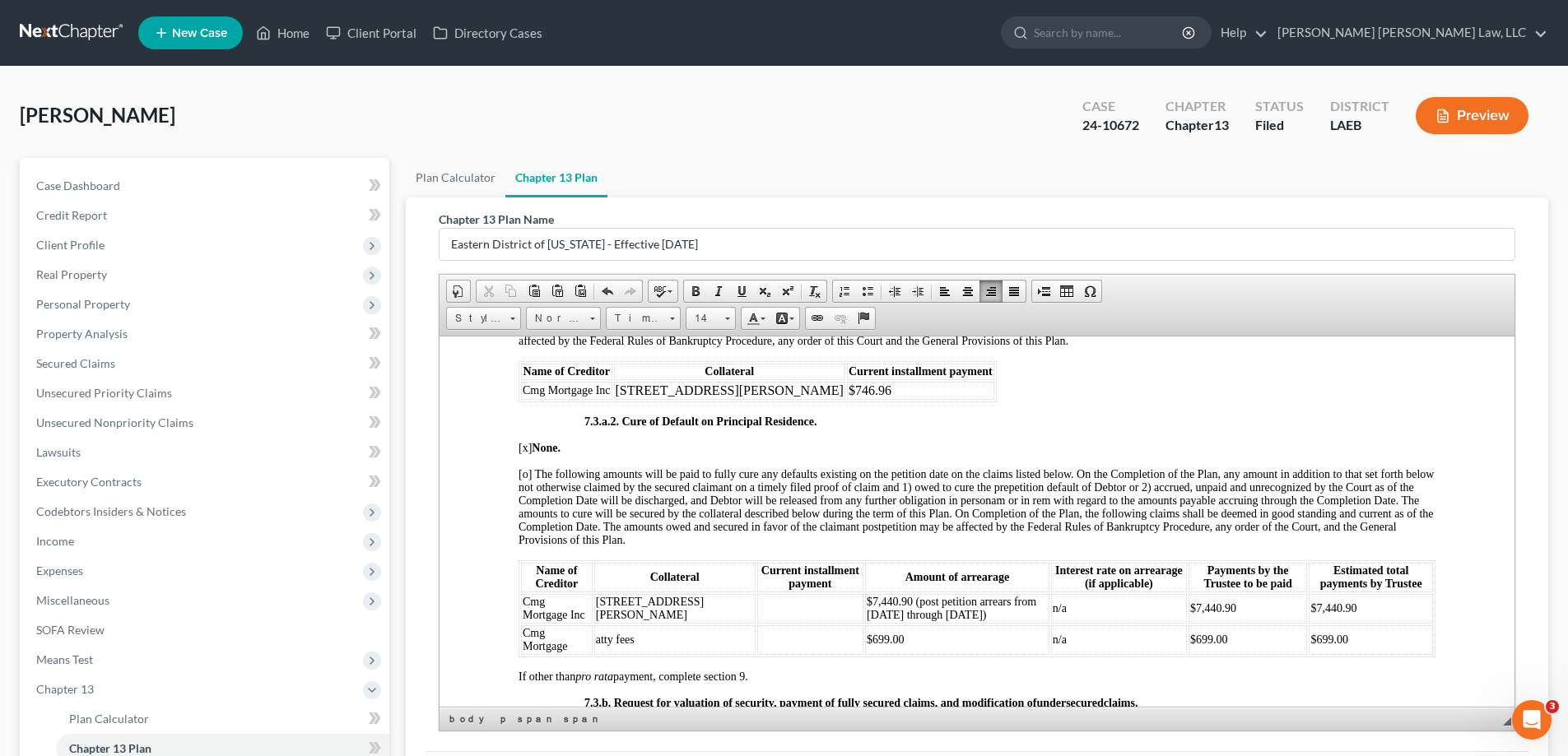
scroll to position [3455, 0]
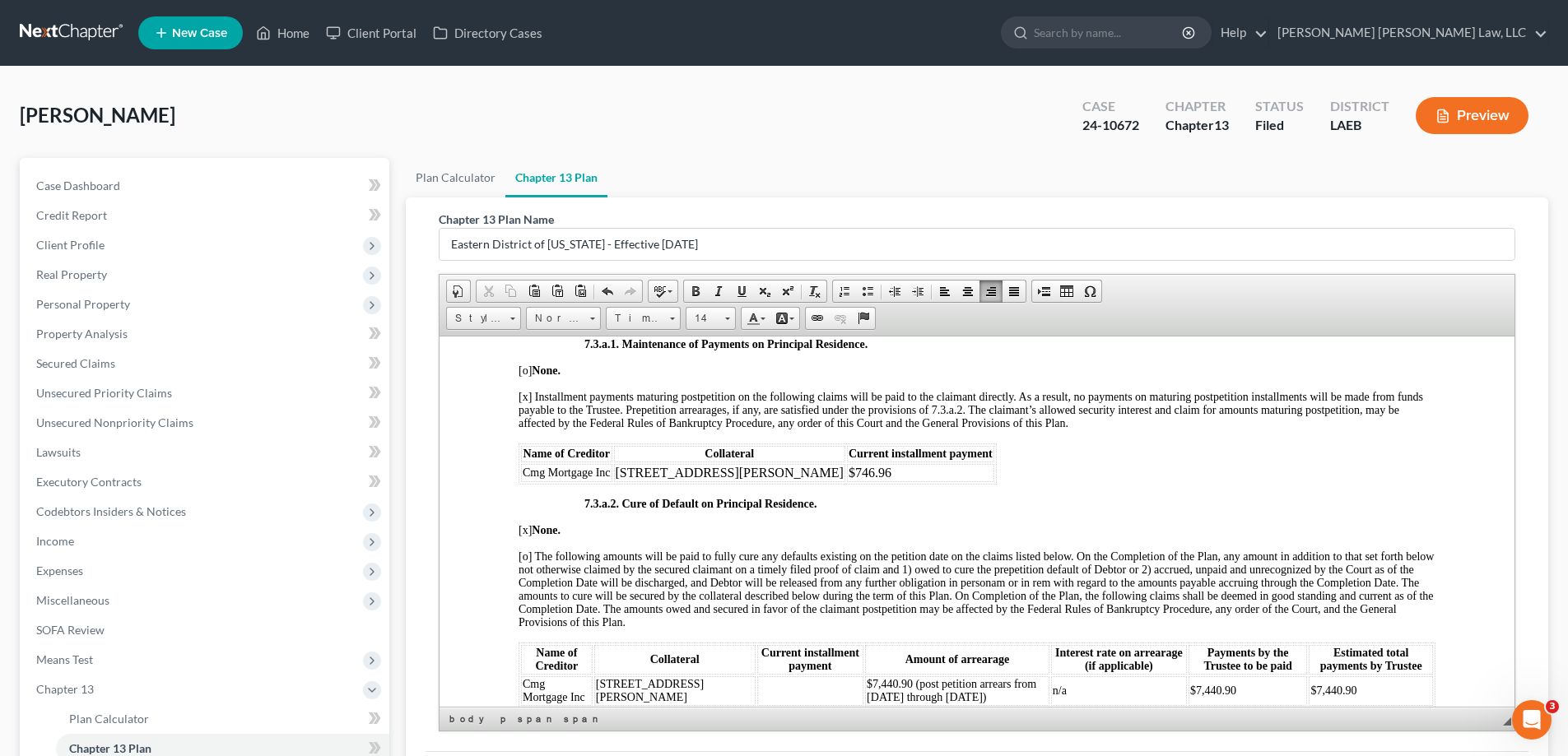
drag, startPoint x: 744, startPoint y: 487, endPoint x: 769, endPoint y: 488, distance: 25.0
click at [848, 480] on p "$746.96" at bounding box center [920, 472] width 144 height 15
drag, startPoint x: 743, startPoint y: 481, endPoint x: 781, endPoint y: 486, distance: 38.3
click at [848, 480] on p "$746.96" at bounding box center [920, 472] width 144 height 15
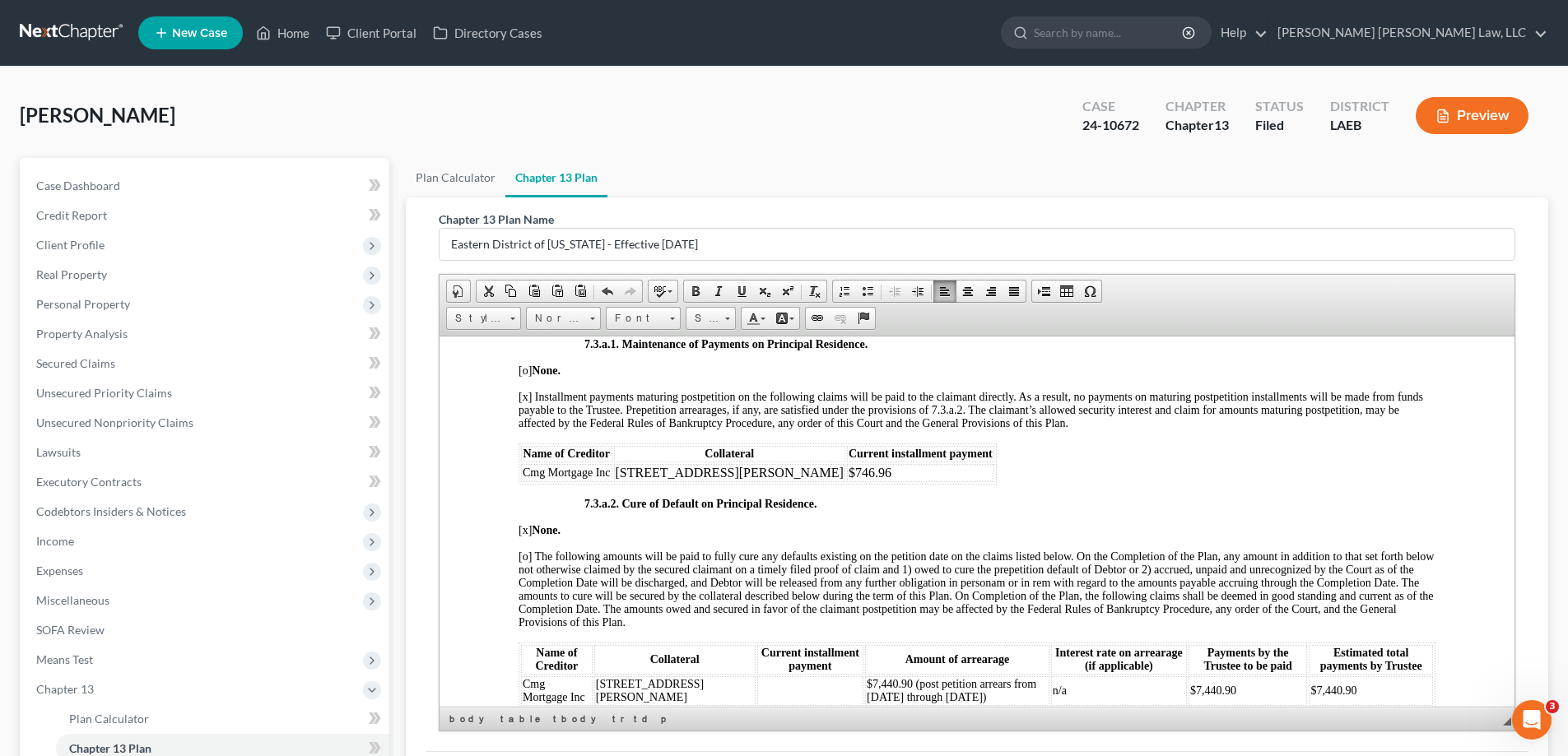
click at [843, 499] on body "USBC/EDLA [DATE] Debtor 1 [PERSON_NAME] Debtor 2 Case number 24-10672 [PERSON_N…" at bounding box center [977, 76] width 917 height 6234
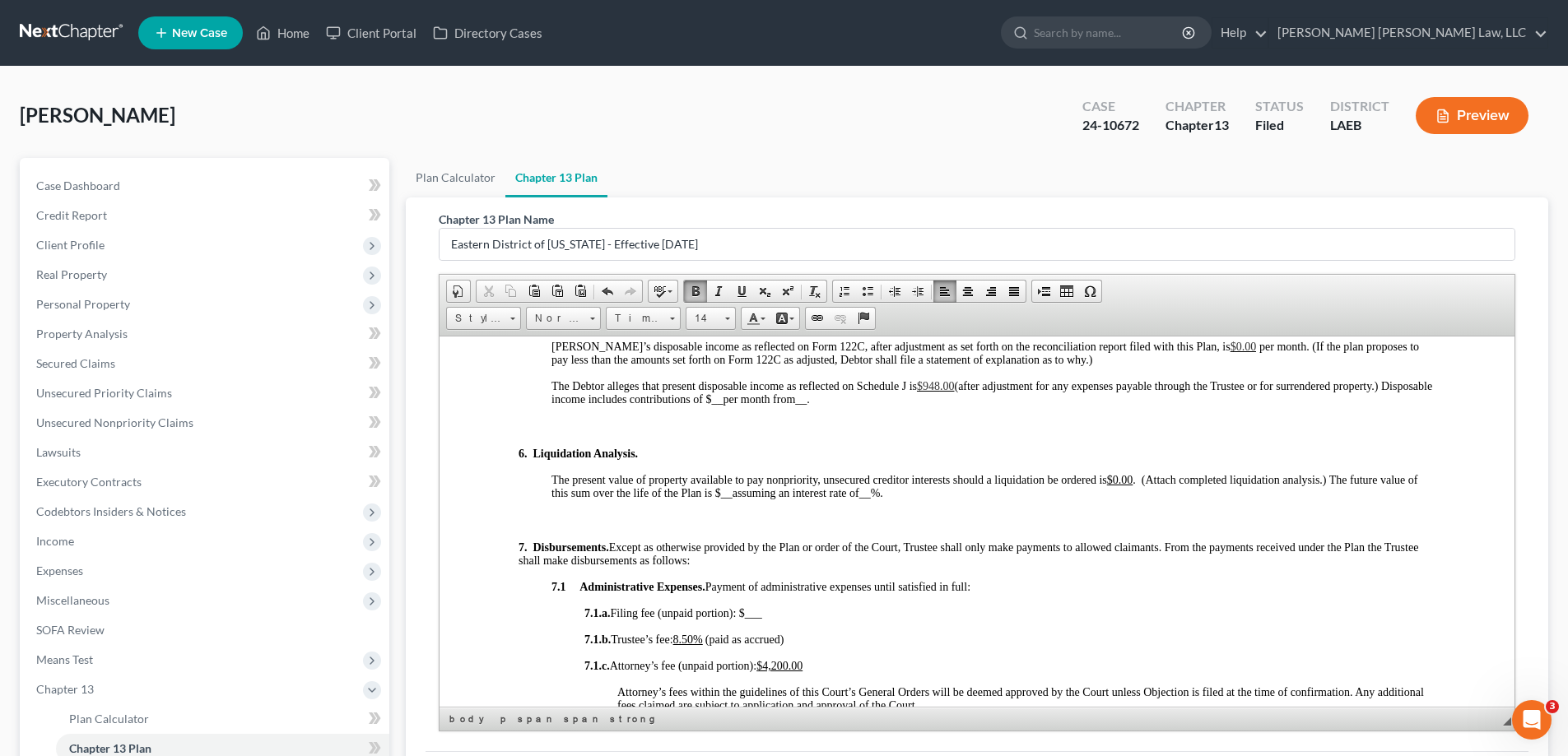
scroll to position [1563, 0]
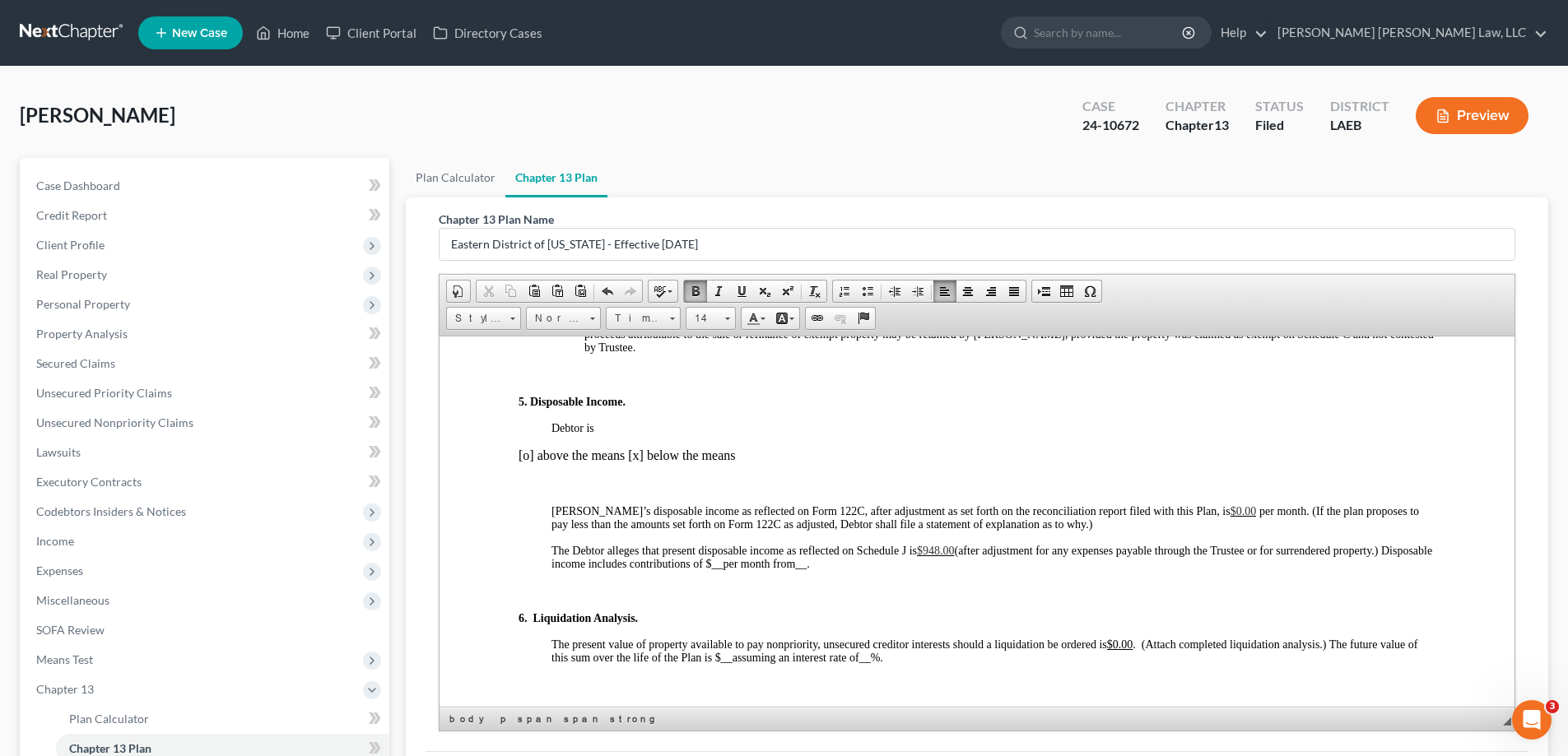
click at [934, 550] on span "$948 .00" at bounding box center [936, 549] width 38 height 12
drag, startPoint x: 932, startPoint y: 551, endPoint x: 939, endPoint y: 552, distance: 7.1
click at [939, 552] on span "$948 .00" at bounding box center [936, 549] width 38 height 12
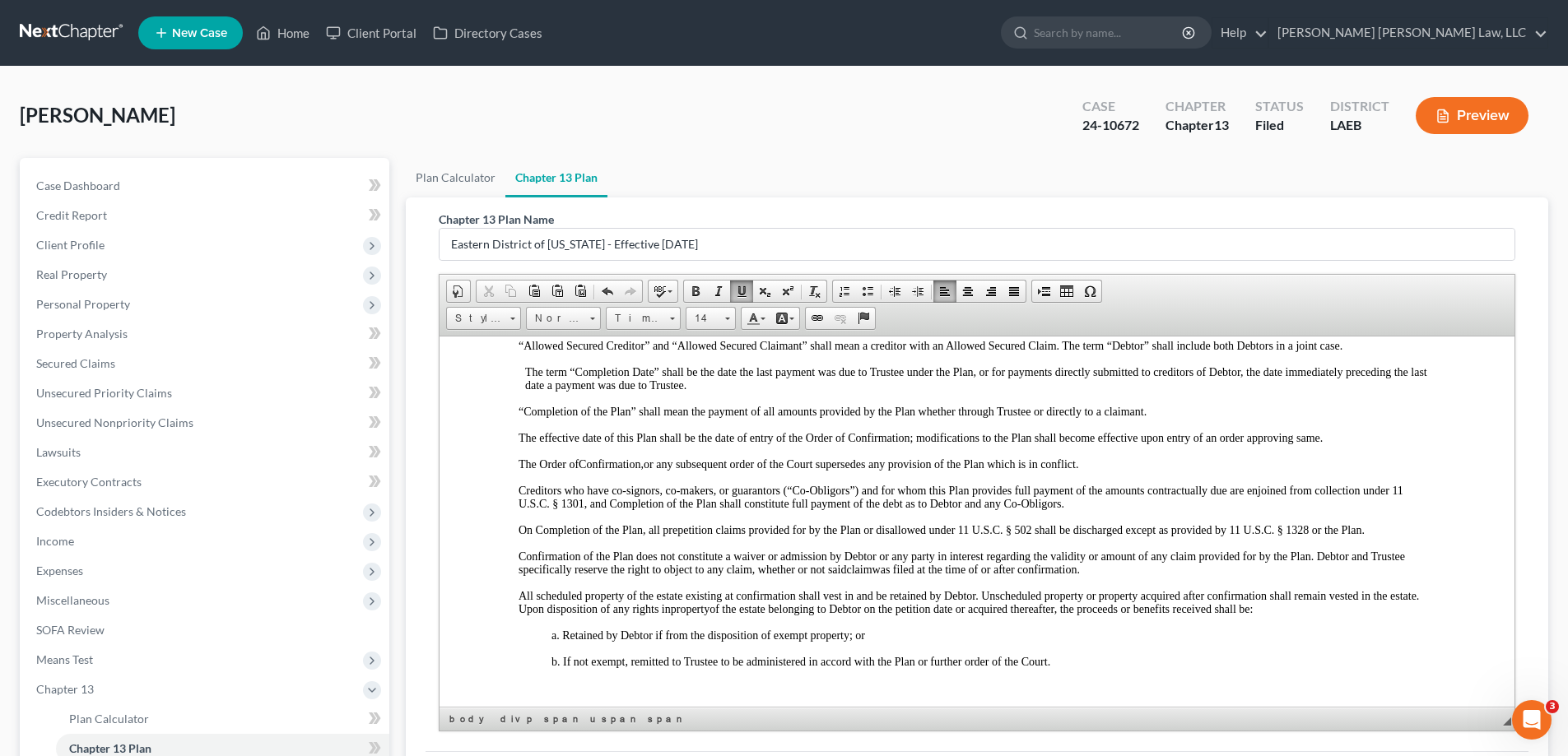
scroll to position [740, 0]
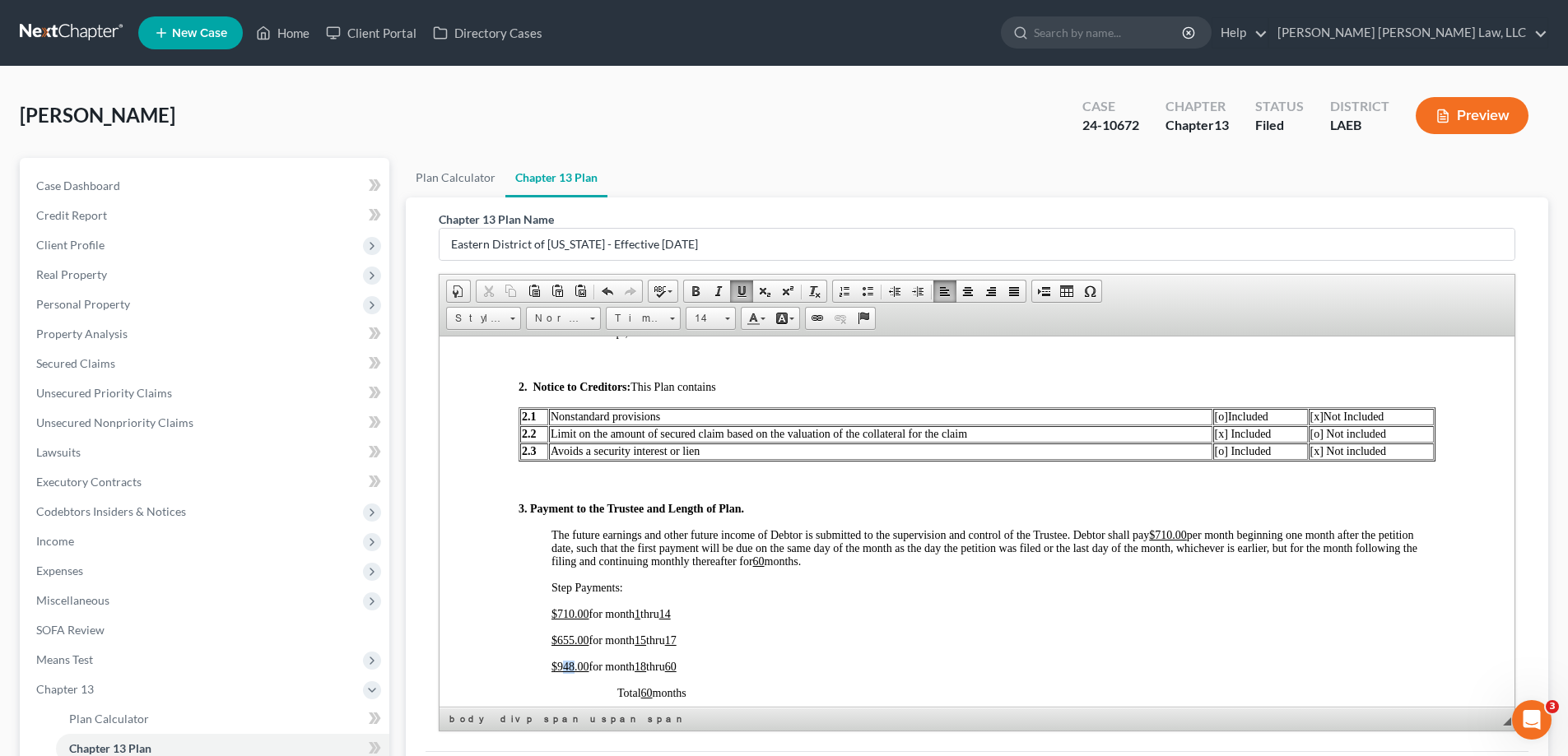
drag, startPoint x: 562, startPoint y: 671, endPoint x: 572, endPoint y: 671, distance: 10.0
click at [572, 671] on u "$948.00" at bounding box center [570, 666] width 38 height 12
click at [1098, 661] on p "$930.00 for month 18 thru 60" at bounding box center [993, 667] width 884 height 13
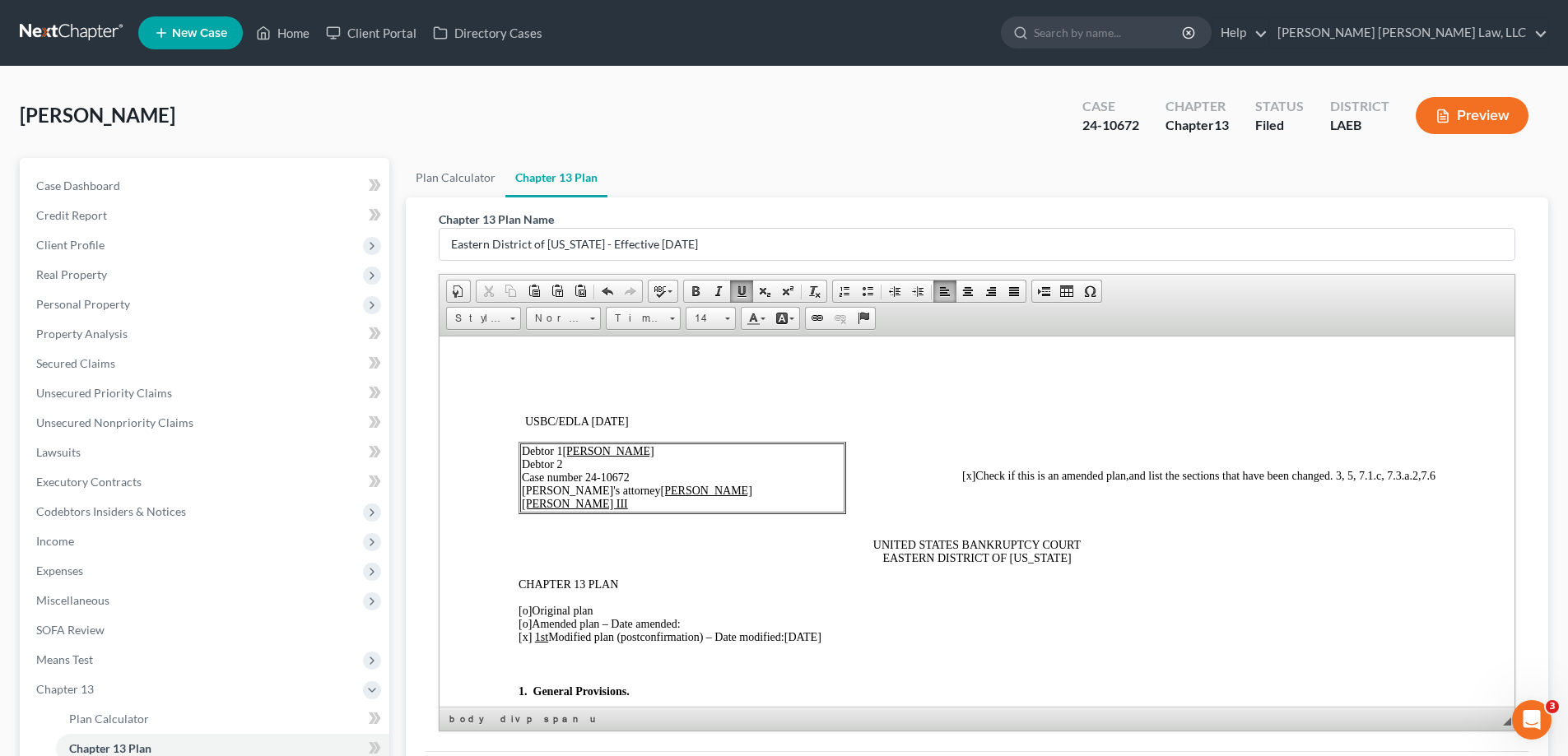
scroll to position [83, 0]
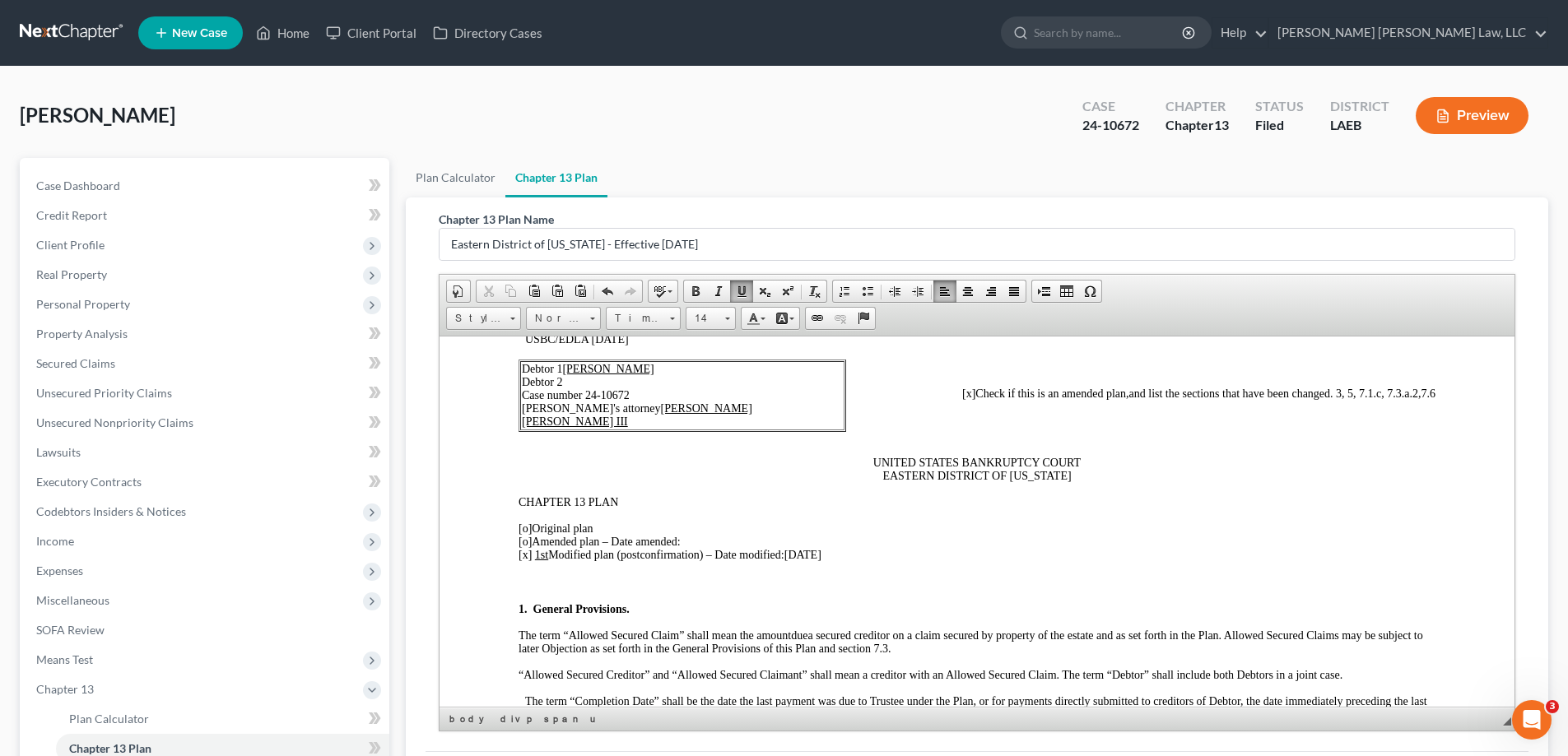
drag, startPoint x: 787, startPoint y: 554, endPoint x: 908, endPoint y: 561, distance: 121.2
click at [908, 561] on p "[o] Original plan [o] Amended plan – Date amended: [x] 1st Modified plan ( post…" at bounding box center [977, 541] width 917 height 39
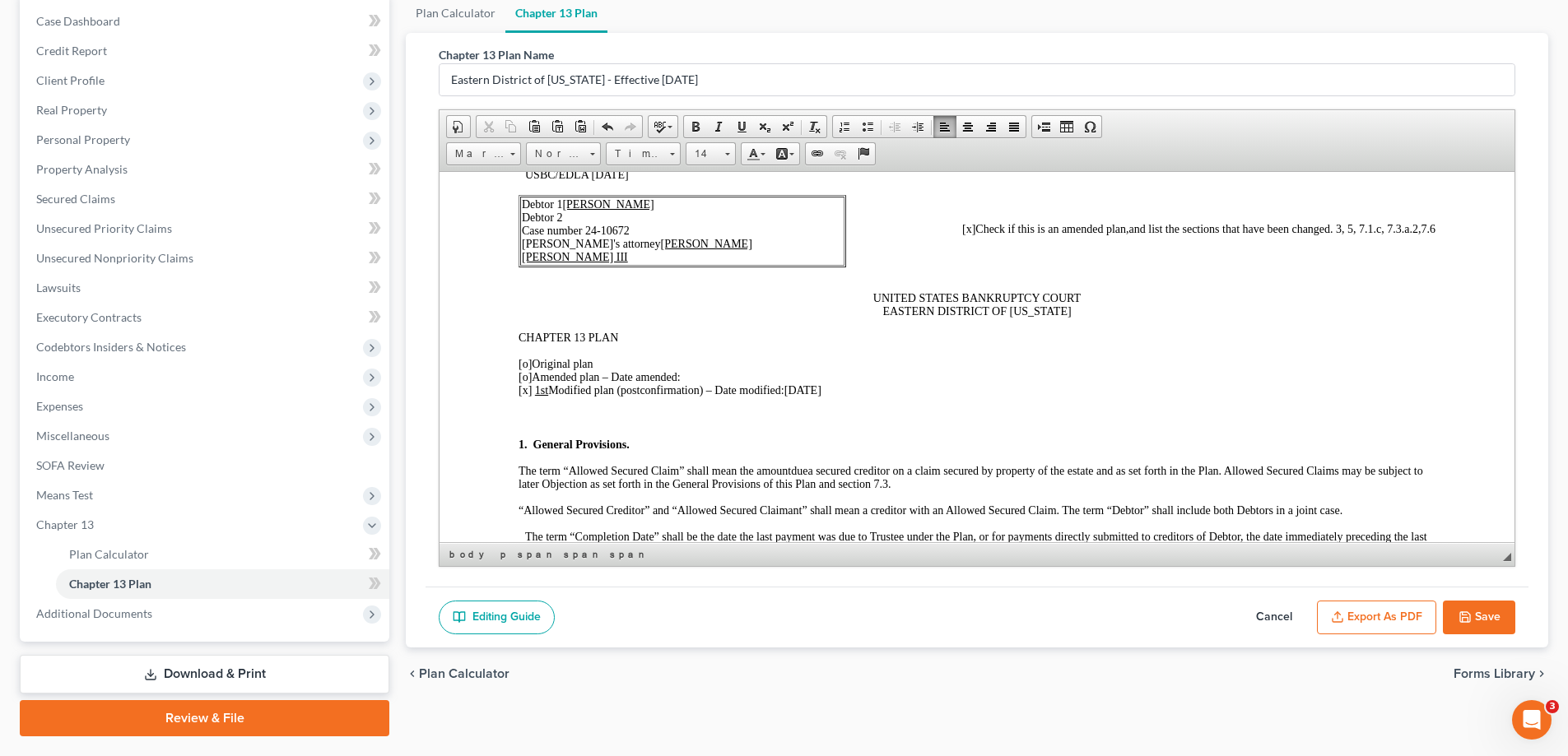
click at [1487, 609] on button "Save" at bounding box center [1479, 617] width 72 height 35
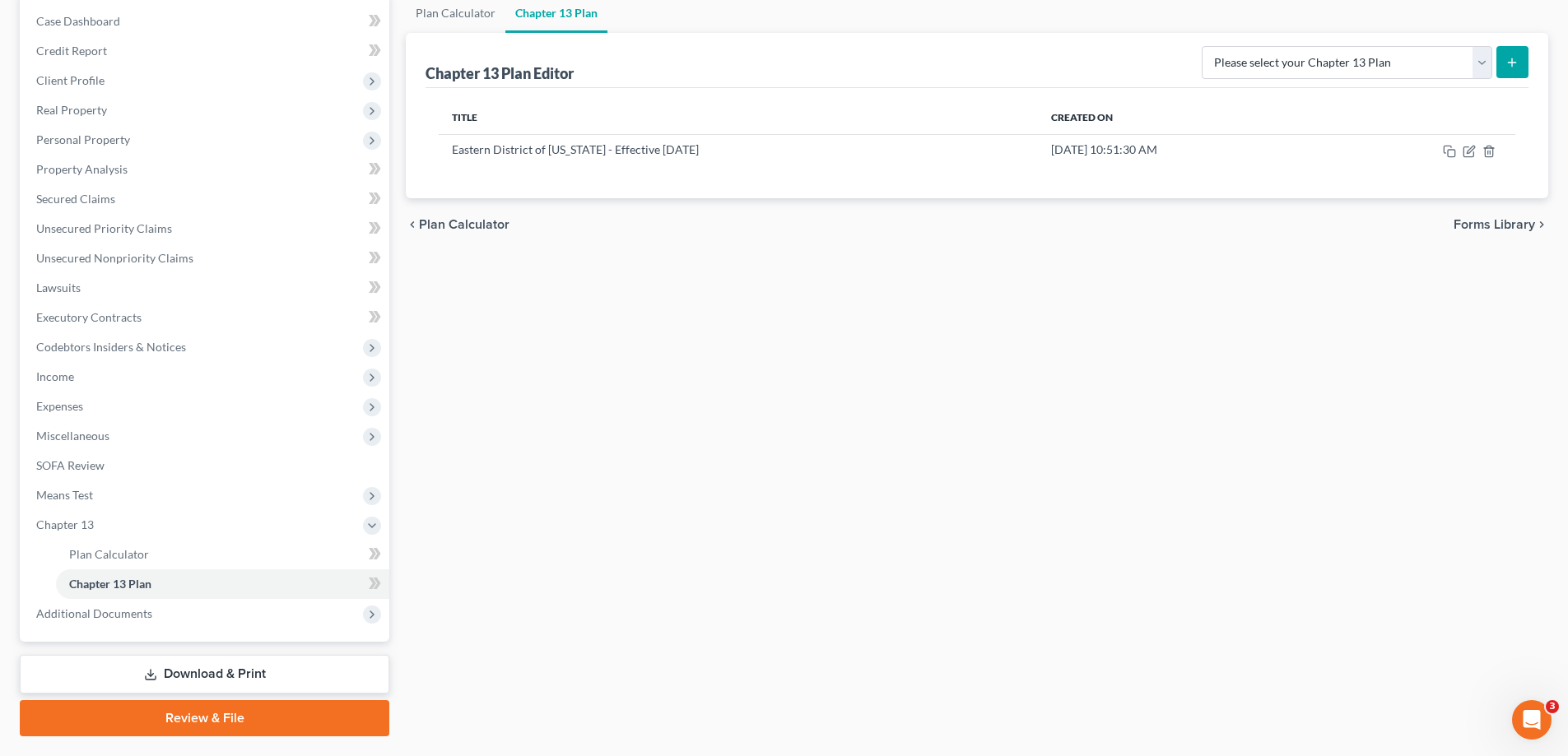
scroll to position [0, 0]
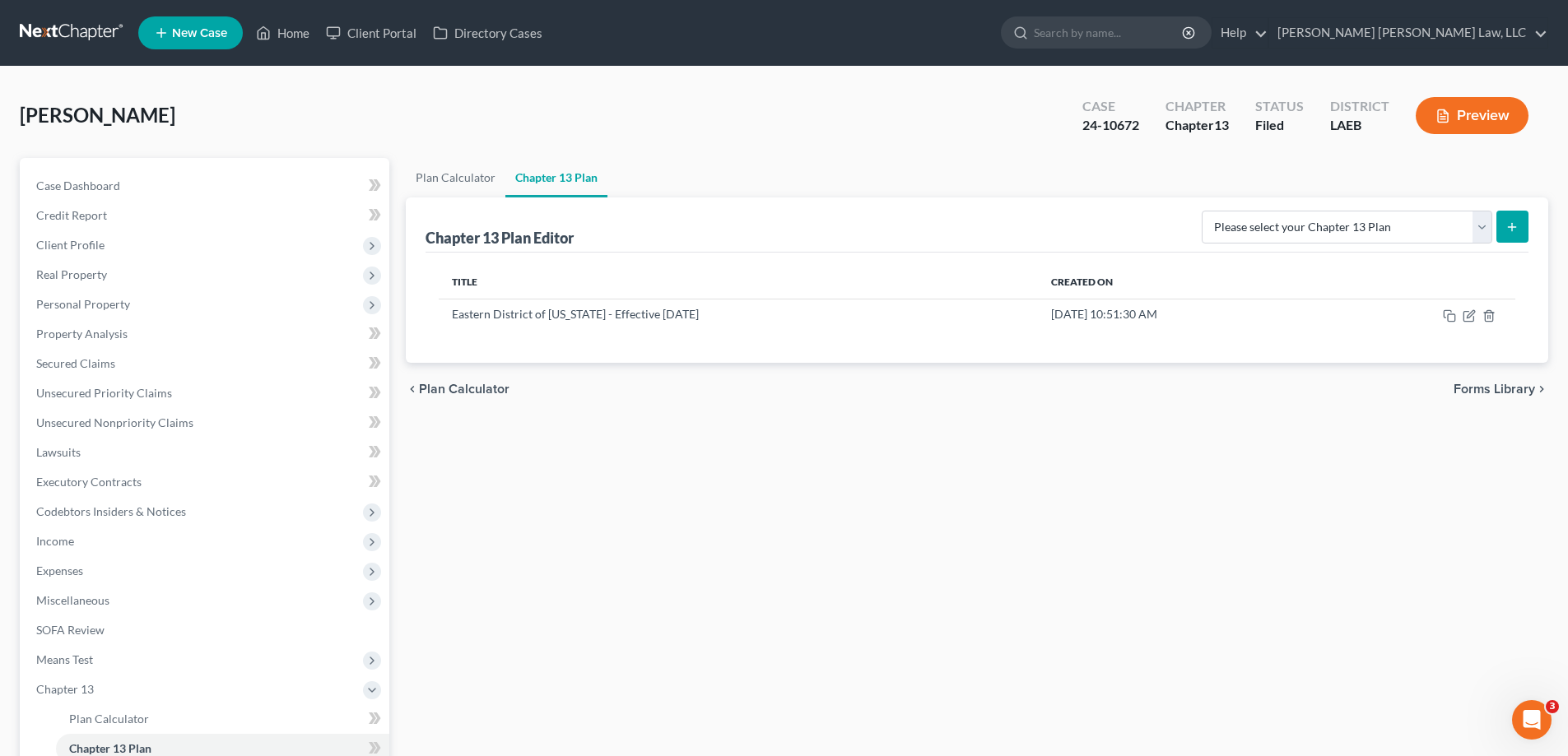
click at [285, 49] on ul "New Case Home Client Portal Directory Cases - No Result - See all results Or Pr…" at bounding box center [843, 33] width 1410 height 43
click at [287, 41] on link "Home" at bounding box center [283, 33] width 70 height 30
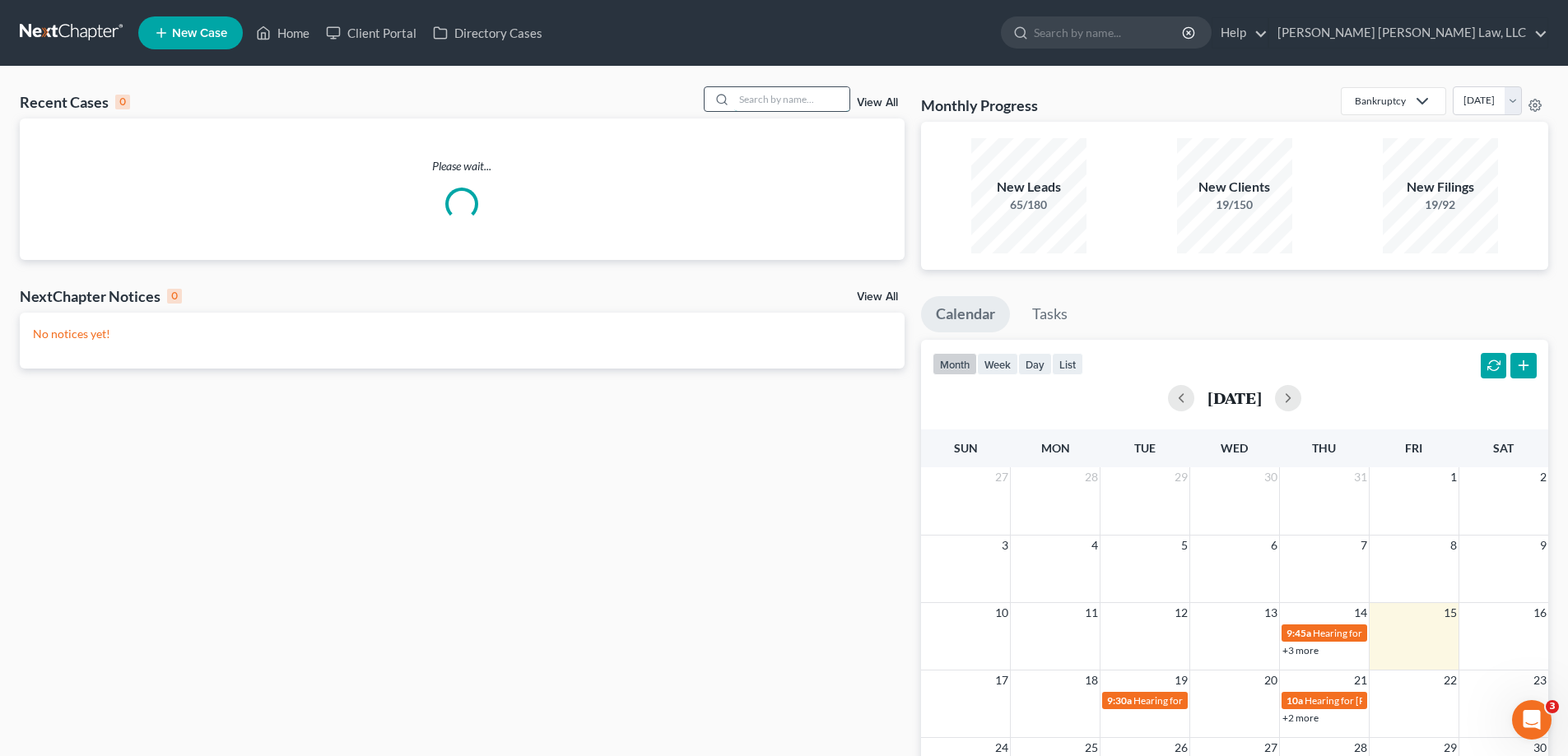
click at [825, 97] on input "search" at bounding box center [791, 99] width 116 height 23
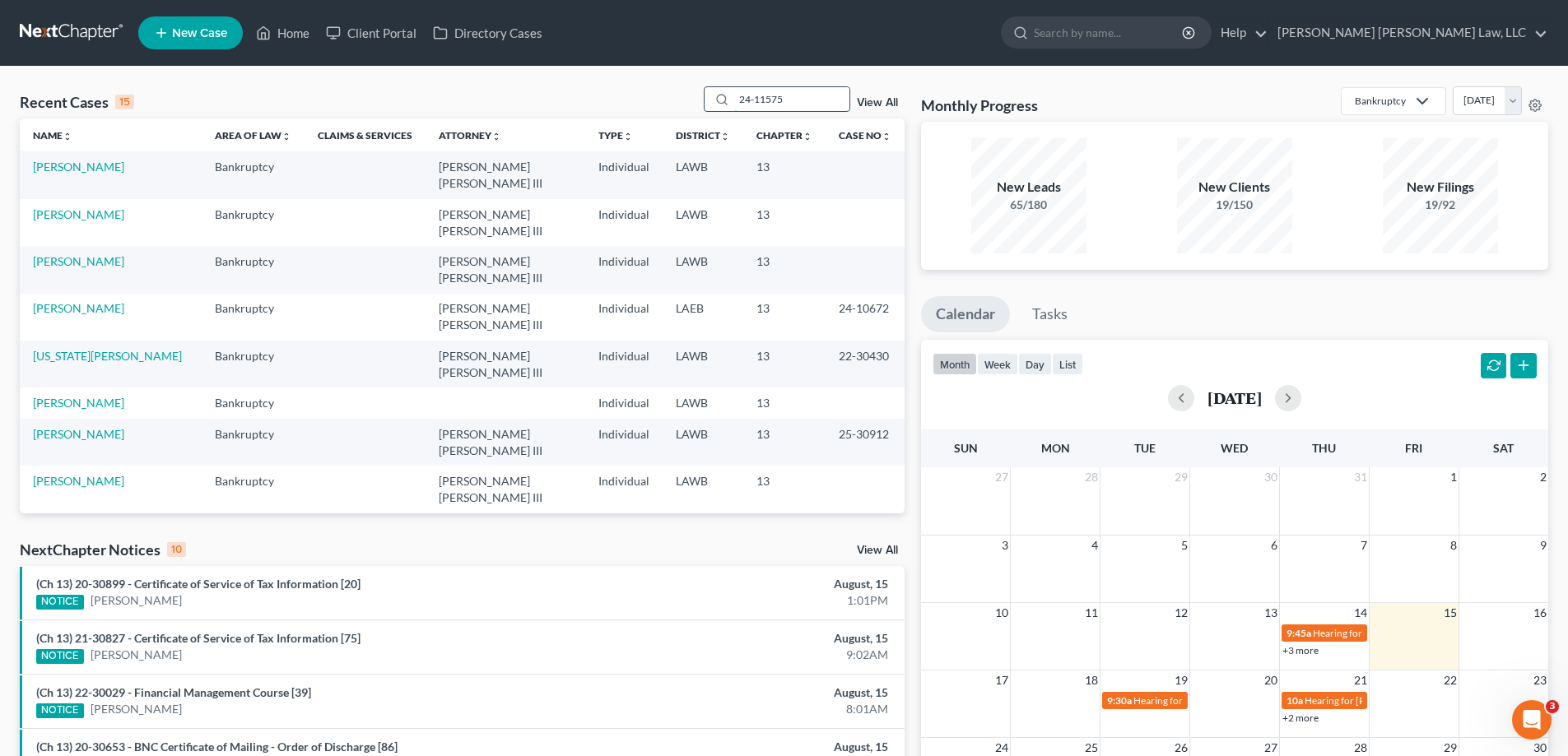
click at [806, 100] on input "24-11575" at bounding box center [791, 99] width 116 height 23
drag, startPoint x: 815, startPoint y: 102, endPoint x: 515, endPoint y: 132, distance: 301.5
click at [535, 126] on div "Recent Cases 15 24-11575 View All Name unfold_more expand_more expand_less Area…" at bounding box center [462, 300] width 885 height 427
type input "24-11575"
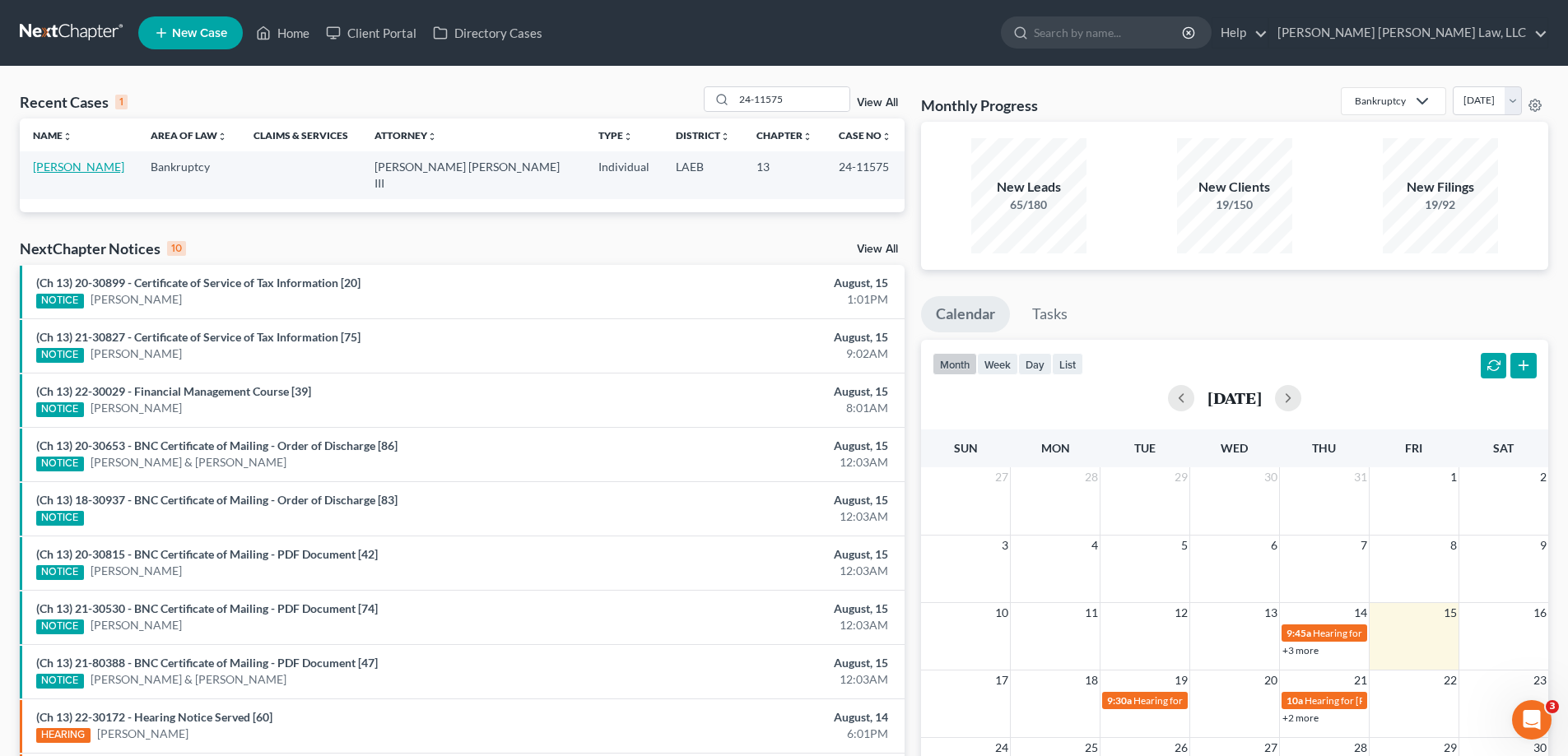
click at [49, 162] on link "[PERSON_NAME]" at bounding box center [78, 166] width 91 height 14
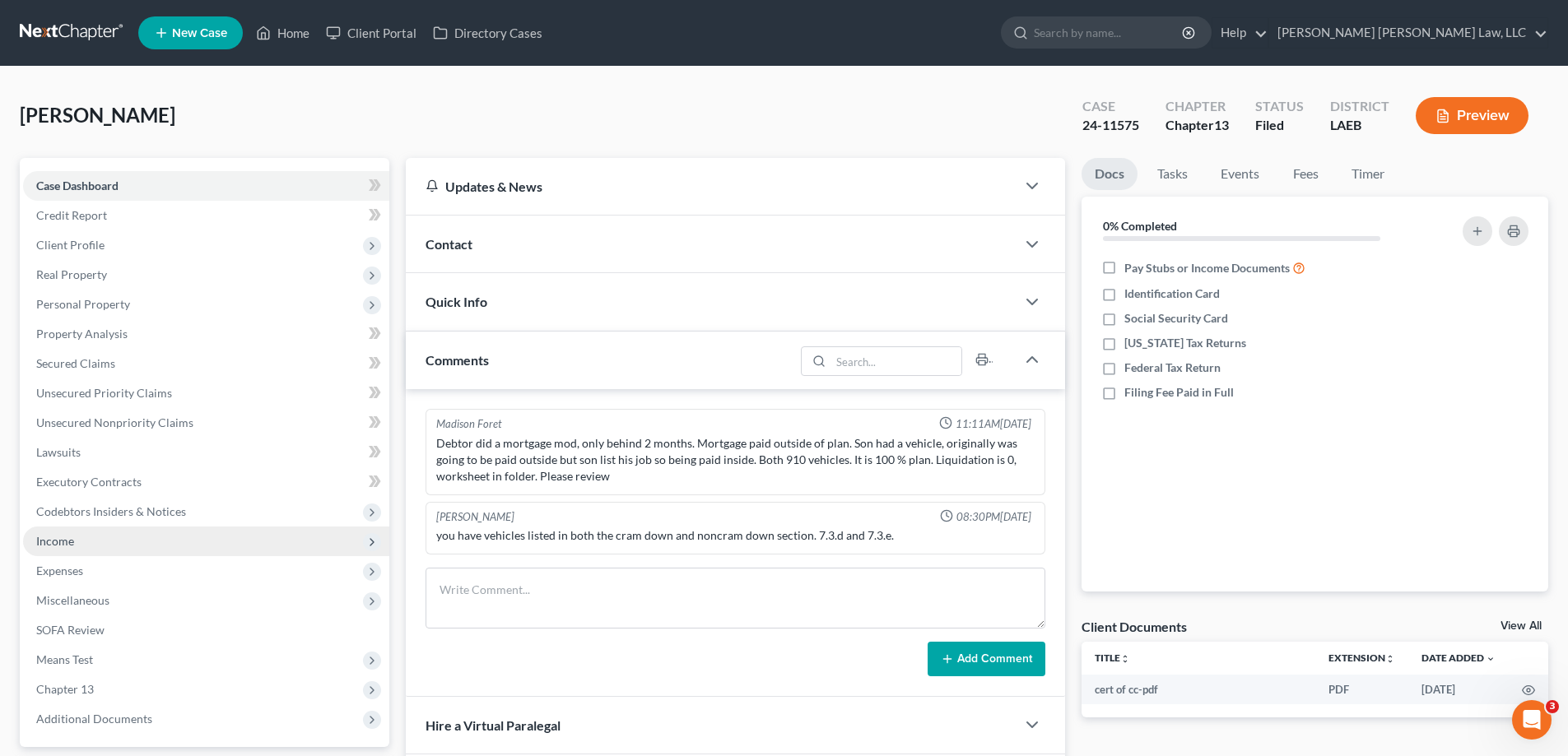
click at [86, 537] on span "Income" at bounding box center [207, 542] width 366 height 30
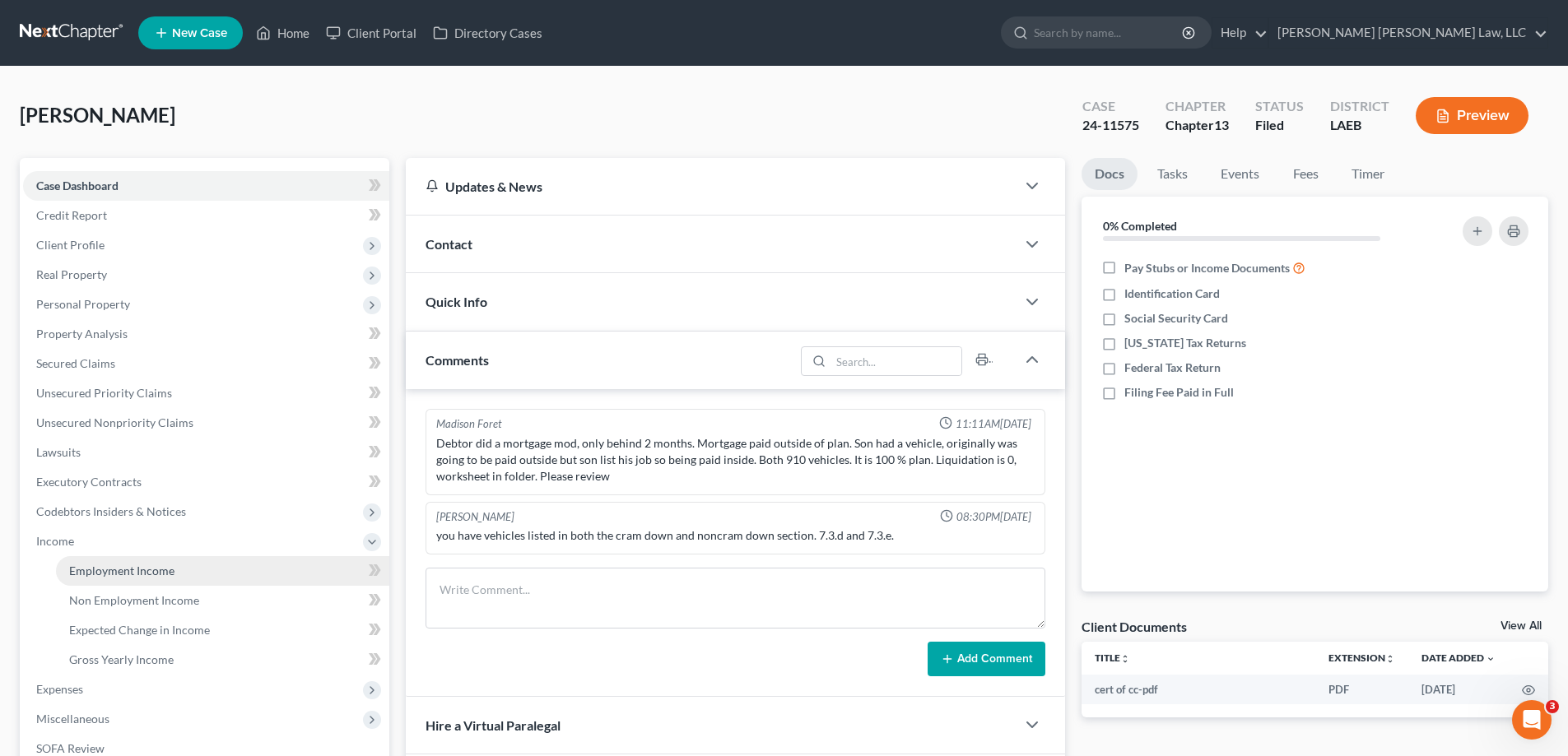
click at [116, 580] on link "Employment Income" at bounding box center [223, 571] width 334 height 30
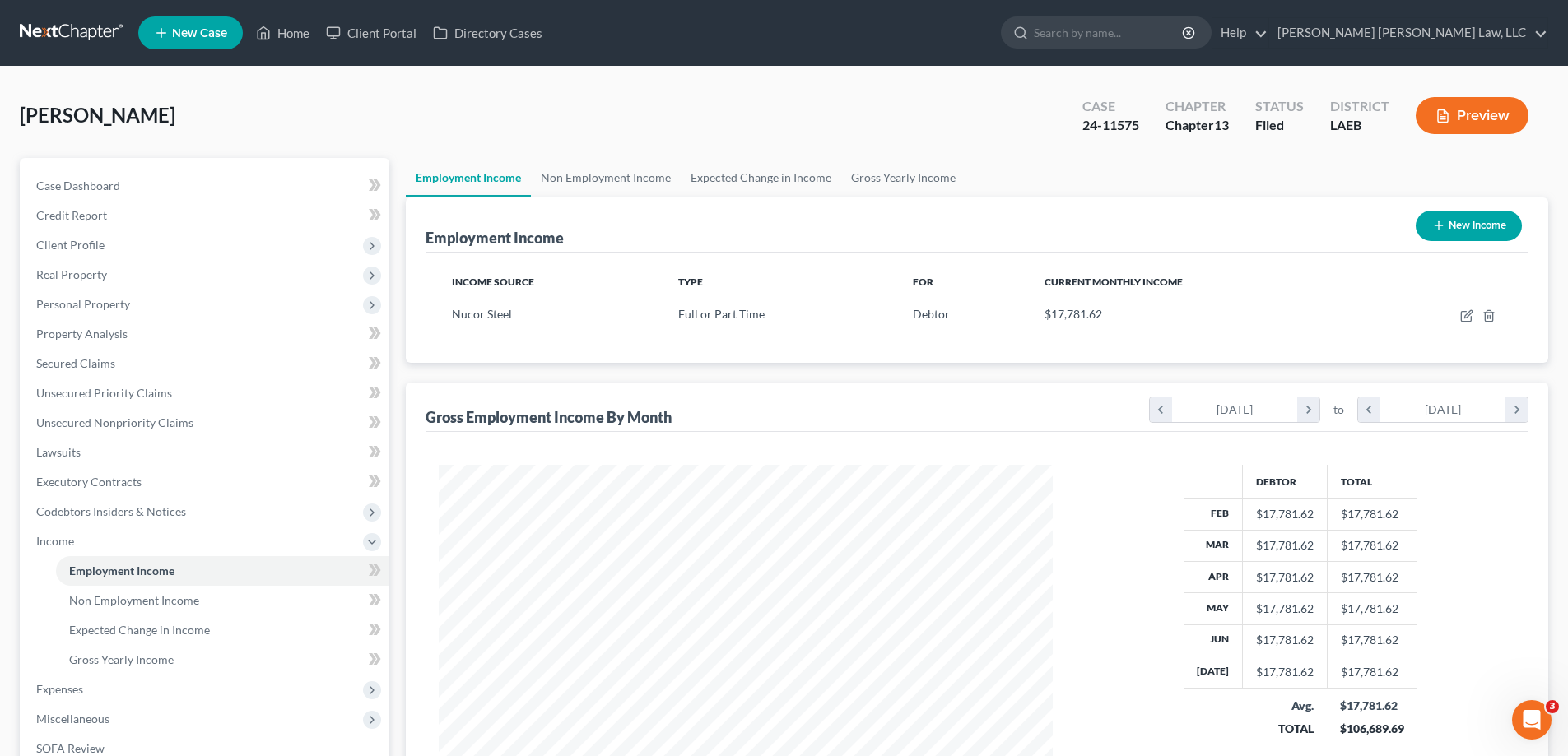
scroll to position [307, 647]
click at [165, 683] on span "Expenses" at bounding box center [207, 689] width 366 height 30
click at [138, 594] on link "Home" at bounding box center [223, 601] width 334 height 30
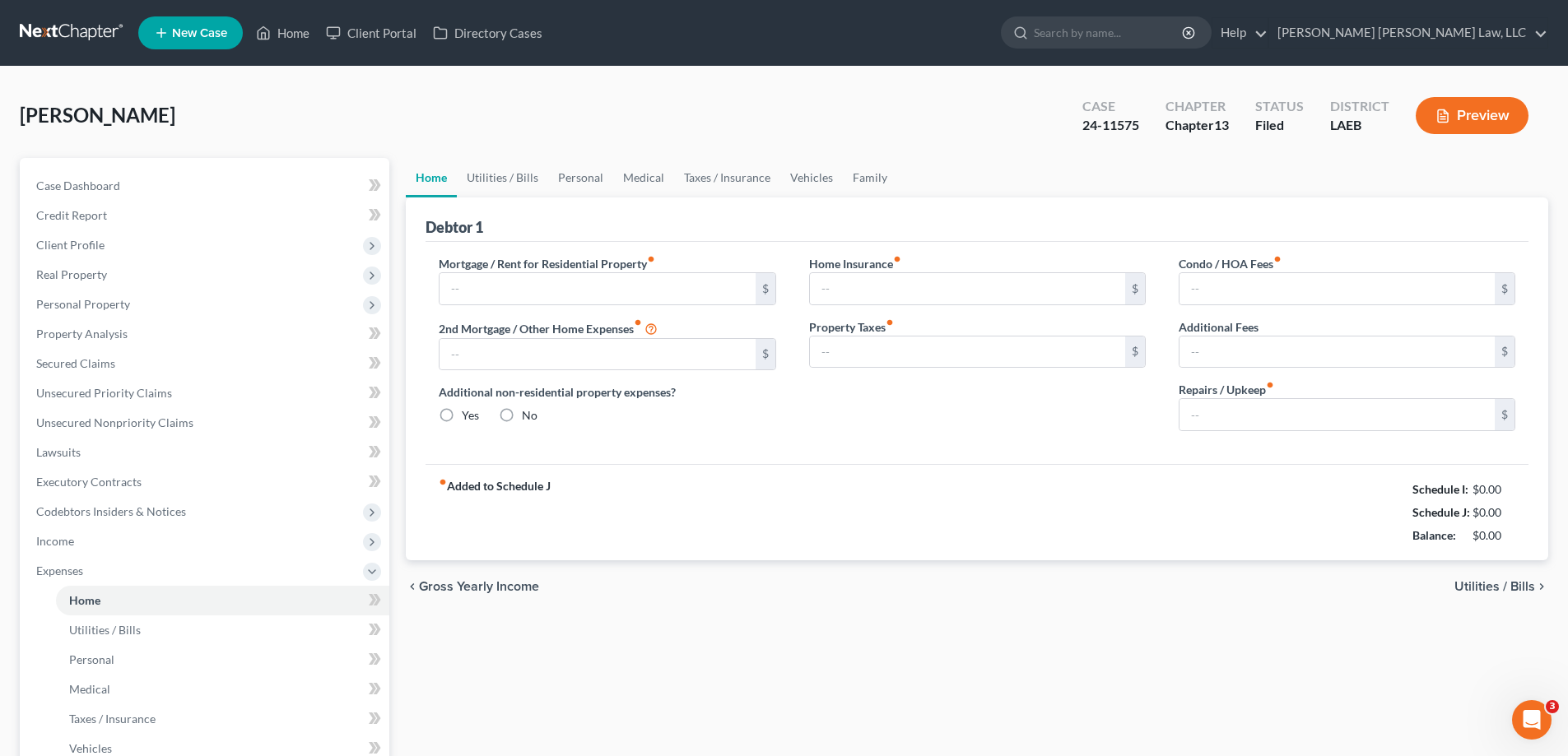
type input "2,800.00"
type input "0.00"
radio input "true"
type input "0.00"
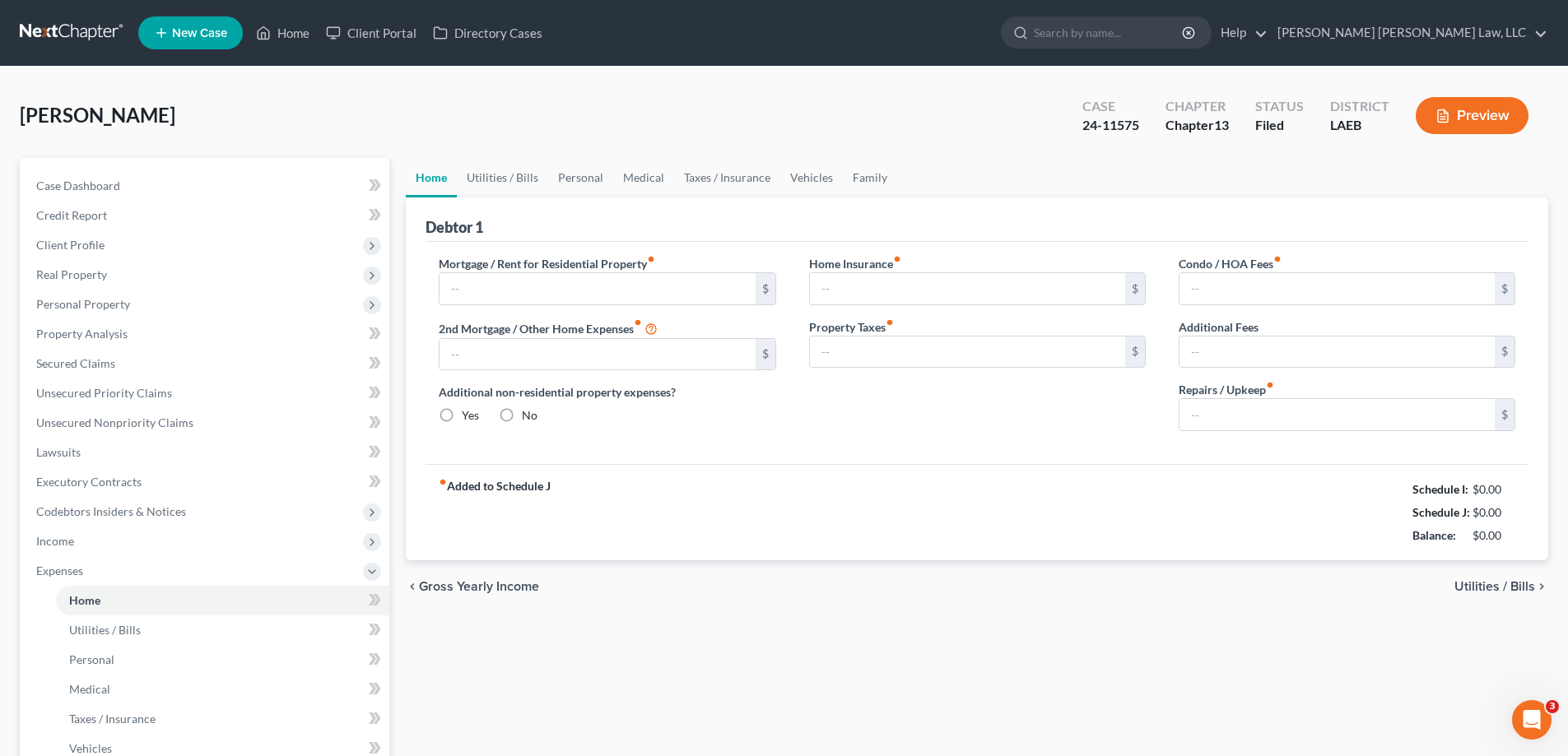
type input "0.00"
click at [289, 38] on link "Home" at bounding box center [283, 33] width 70 height 30
